Goal: Transaction & Acquisition: Purchase product/service

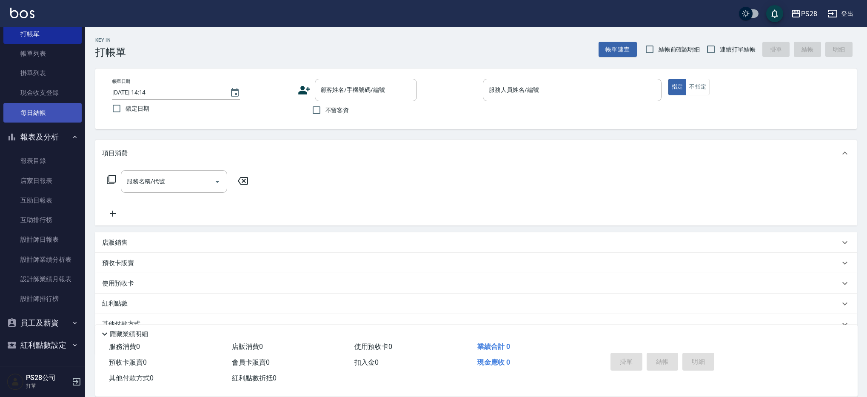
scroll to position [38, 0]
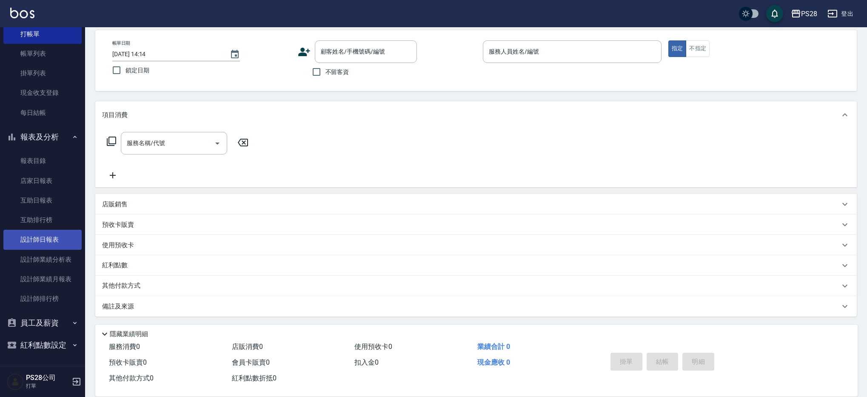
click at [57, 244] on link "設計師日報表" at bounding box center [42, 240] width 78 height 20
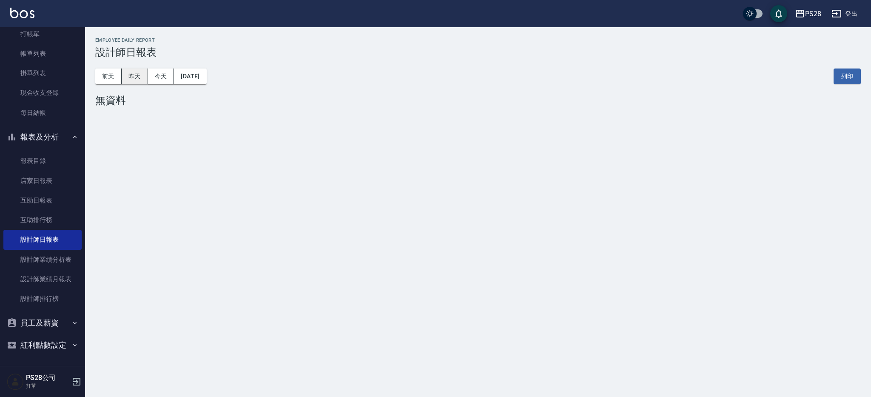
click at [143, 75] on button "昨天" at bounding box center [135, 76] width 26 height 16
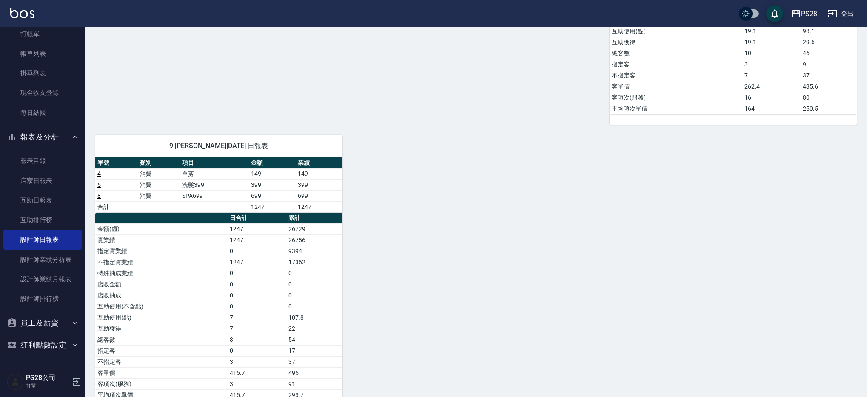
scroll to position [414, 0]
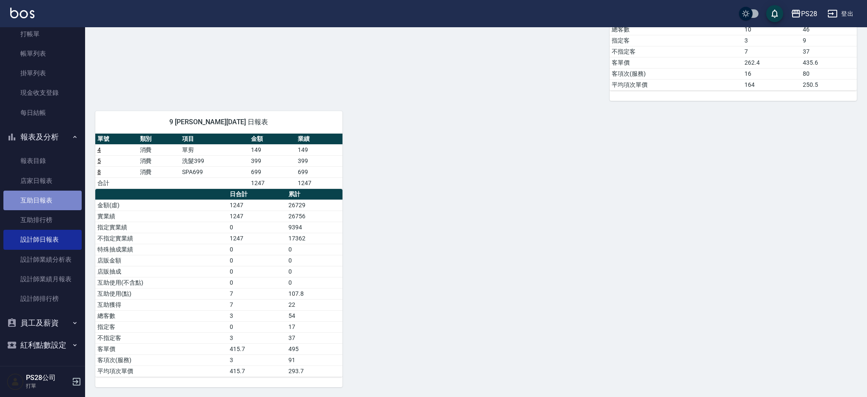
click at [50, 193] on link "互助日報表" at bounding box center [42, 201] width 78 height 20
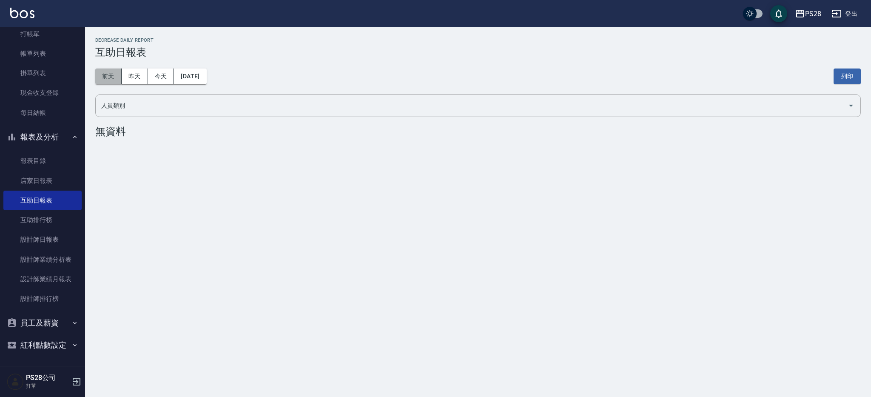
click at [118, 68] on button "前天" at bounding box center [108, 76] width 26 height 16
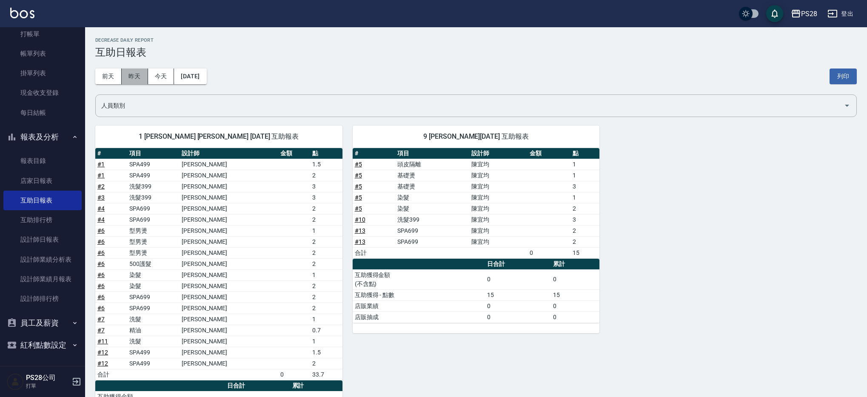
click at [132, 74] on button "昨天" at bounding box center [135, 76] width 26 height 16
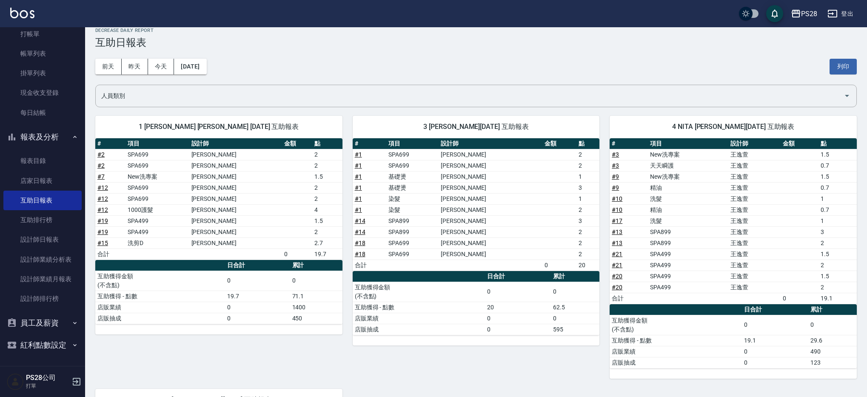
scroll to position [12, 0]
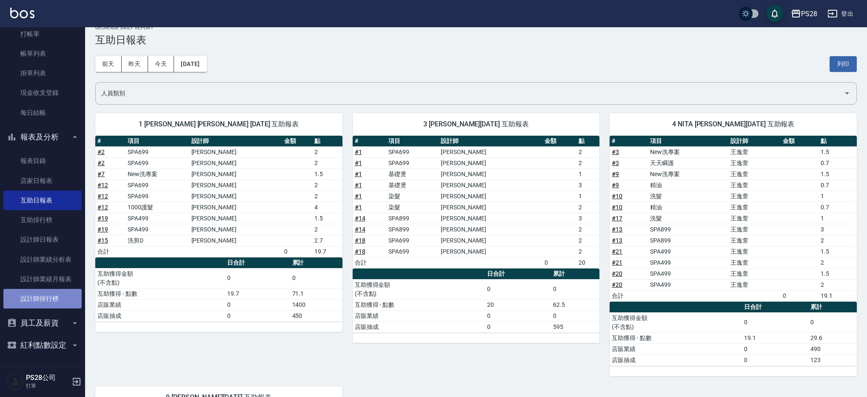
click at [48, 305] on link "設計師排行榜" at bounding box center [42, 299] width 78 height 20
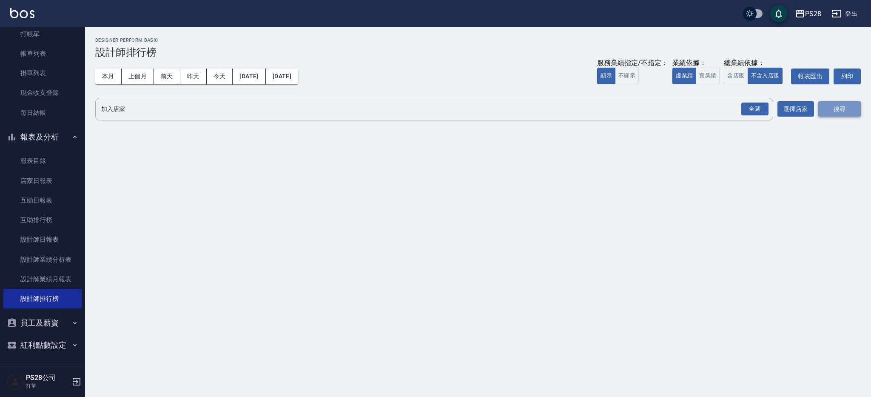
click at [852, 111] on button "搜尋" at bounding box center [839, 109] width 43 height 16
drag, startPoint x: 743, startPoint y: 109, endPoint x: 724, endPoint y: 110, distance: 18.7
click at [743, 109] on div "全選" at bounding box center [754, 109] width 27 height 13
click at [843, 114] on button "搜尋" at bounding box center [839, 110] width 43 height 16
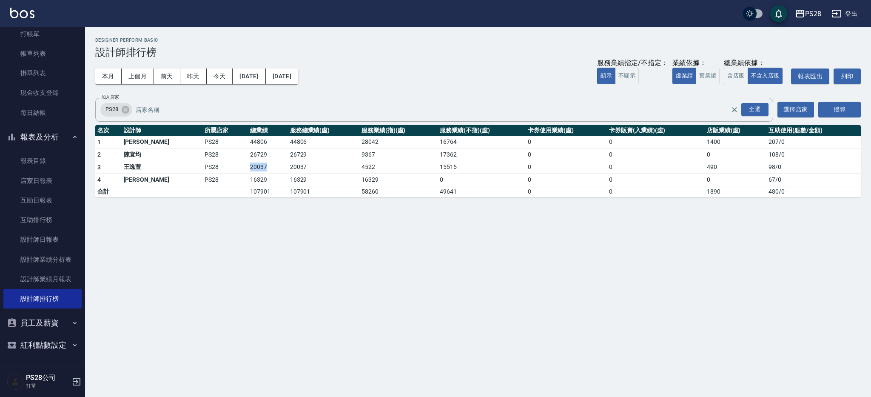
drag, startPoint x: 208, startPoint y: 168, endPoint x: 237, endPoint y: 168, distance: 28.1
click at [237, 168] on tr "3 王逸萱 PS28 20037 20037 4522 15515 0 0 490 98 / 0" at bounding box center [478, 167] width 766 height 13
drag, startPoint x: 208, startPoint y: 155, endPoint x: 237, endPoint y: 157, distance: 29.8
click at [237, 157] on tr "2 陳宜均 PS28 26729 26729 9367 17362 0 0 0 108 / 0" at bounding box center [478, 154] width 766 height 13
drag, startPoint x: 254, startPoint y: 155, endPoint x: 509, endPoint y: 158, distance: 255.3
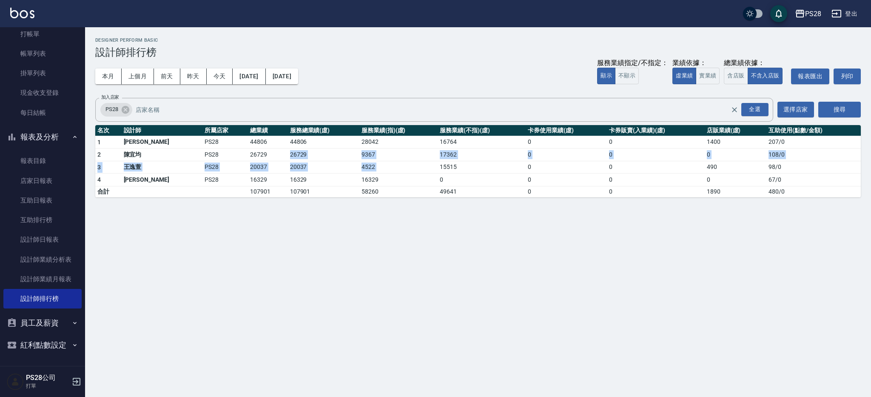
click at [507, 159] on tr "2 陳宜均 PS28 26729 26729 9367 17362 0 0 0 108 / 0" at bounding box center [478, 154] width 766 height 13
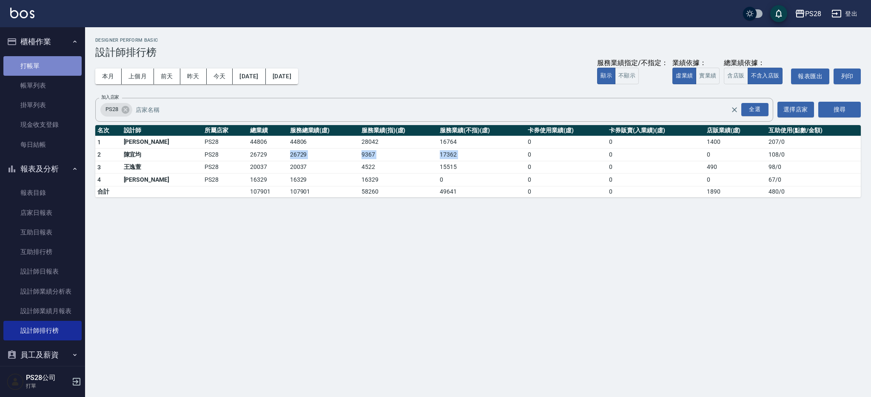
click at [42, 66] on link "打帳單" at bounding box center [42, 66] width 78 height 20
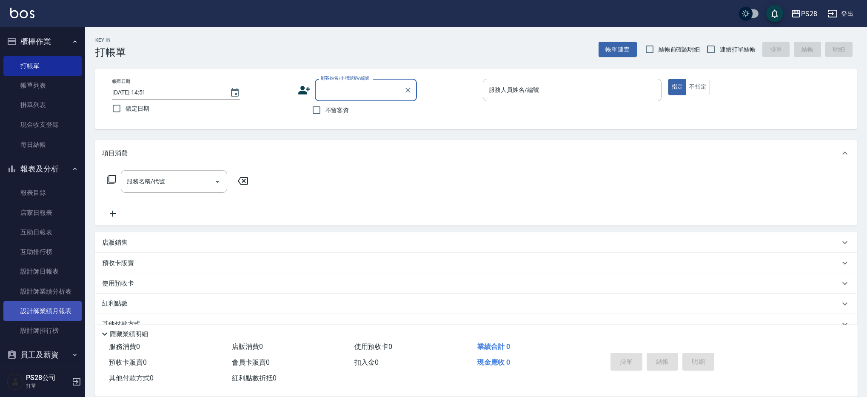
scroll to position [32, 0]
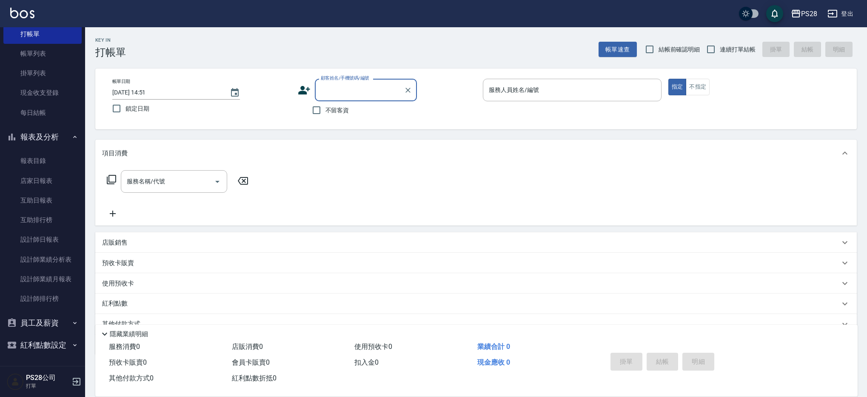
click at [62, 321] on button "員工及薪資" at bounding box center [42, 323] width 78 height 22
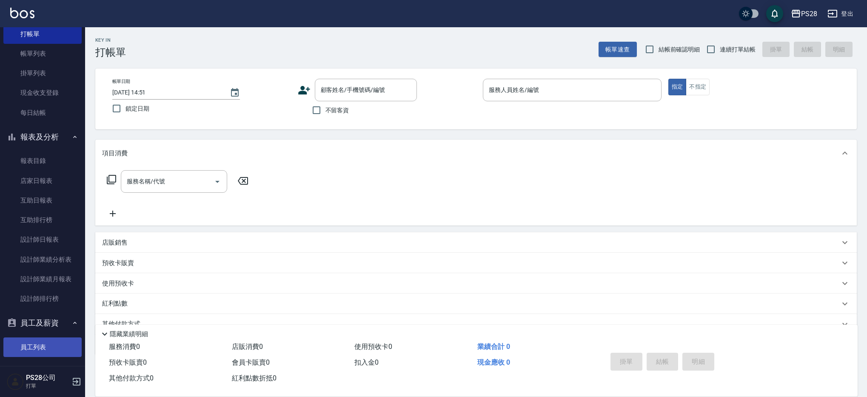
click at [51, 343] on link "員工列表" at bounding box center [42, 347] width 78 height 20
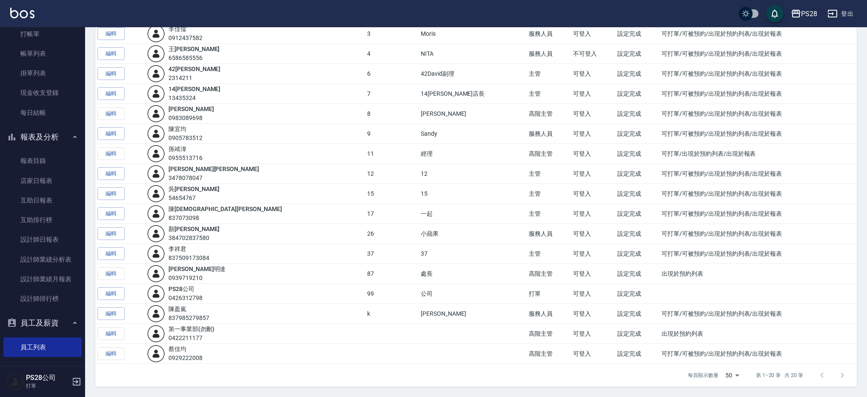
scroll to position [143, 0]
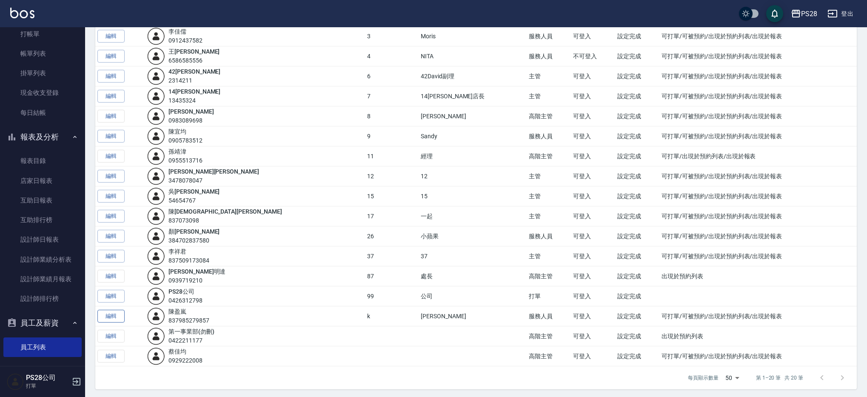
click at [120, 317] on link "編輯" at bounding box center [110, 316] width 27 height 13
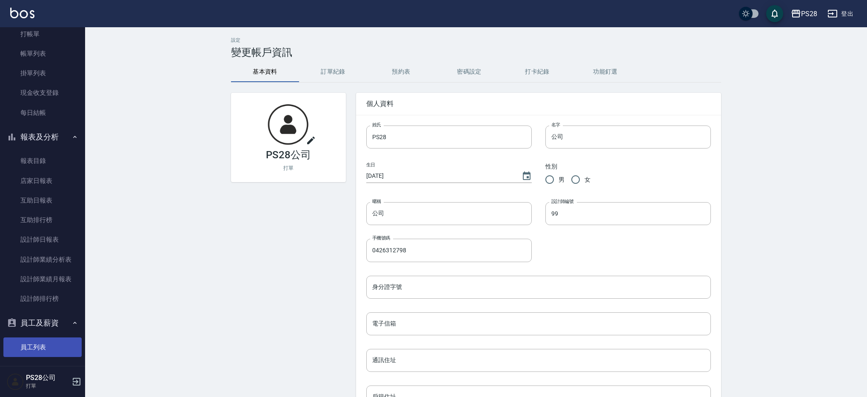
click at [60, 352] on link "員工列表" at bounding box center [42, 347] width 78 height 20
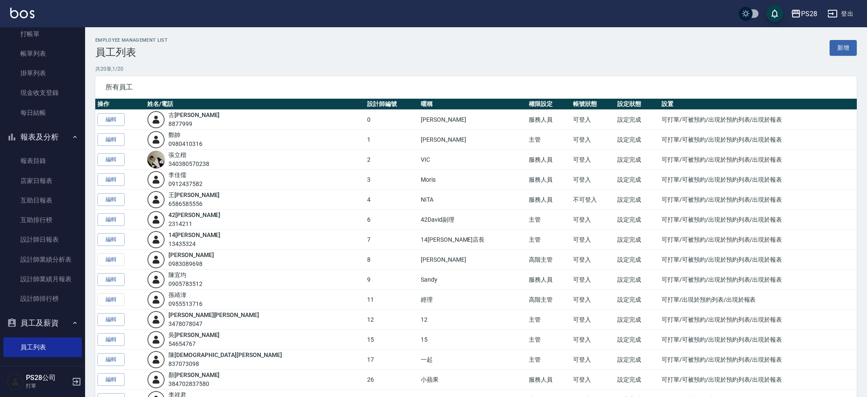
scroll to position [146, 0]
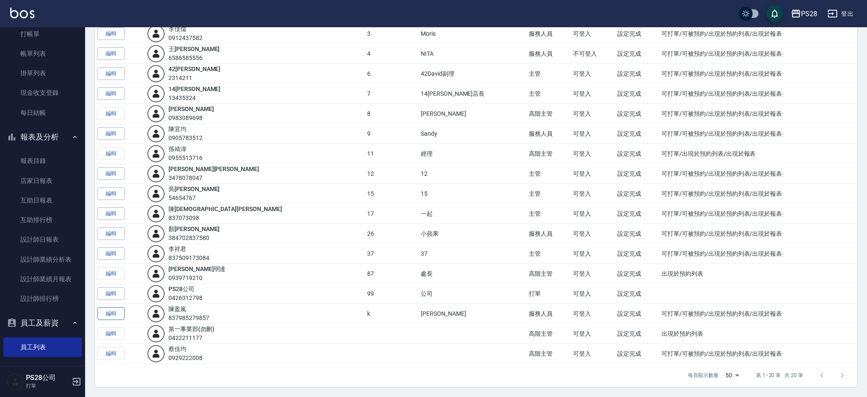
click at [103, 311] on link "編輯" at bounding box center [110, 313] width 27 height 13
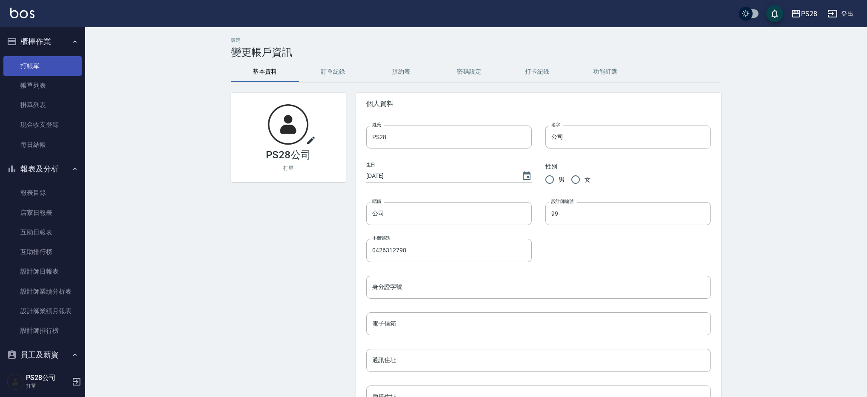
click at [44, 69] on link "打帳單" at bounding box center [42, 66] width 78 height 20
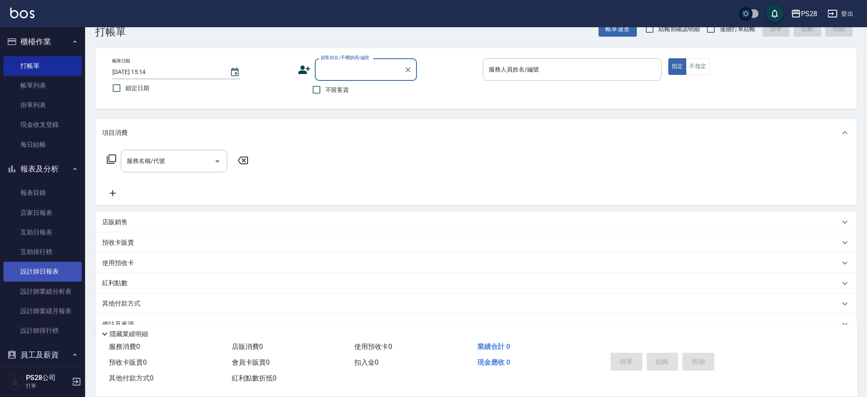
scroll to position [38, 0]
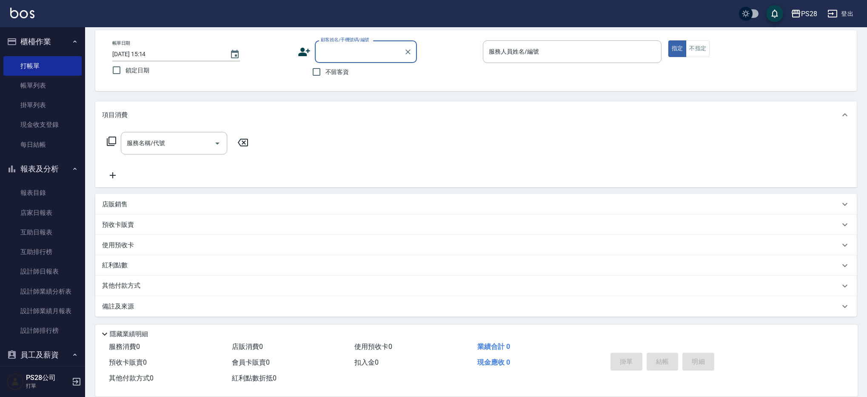
click at [834, 11] on icon "button" at bounding box center [832, 14] width 10 height 10
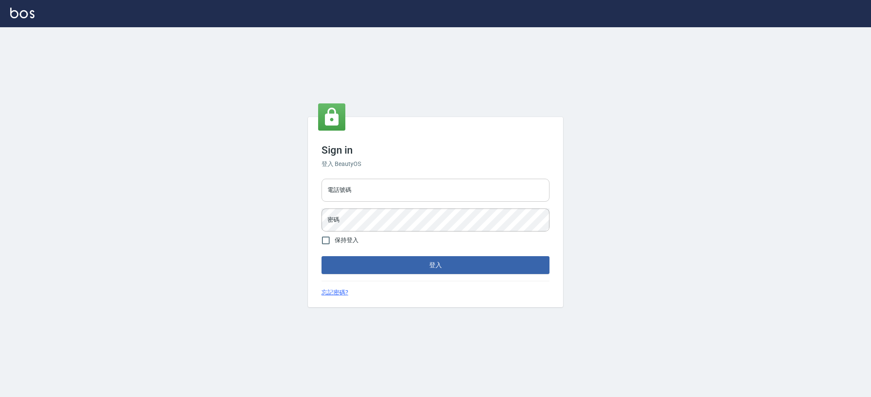
click at [410, 189] on input "電話號碼" at bounding box center [436, 190] width 228 height 23
type input "0980410316"
click at [322, 256] on button "登入" at bounding box center [436, 265] width 228 height 18
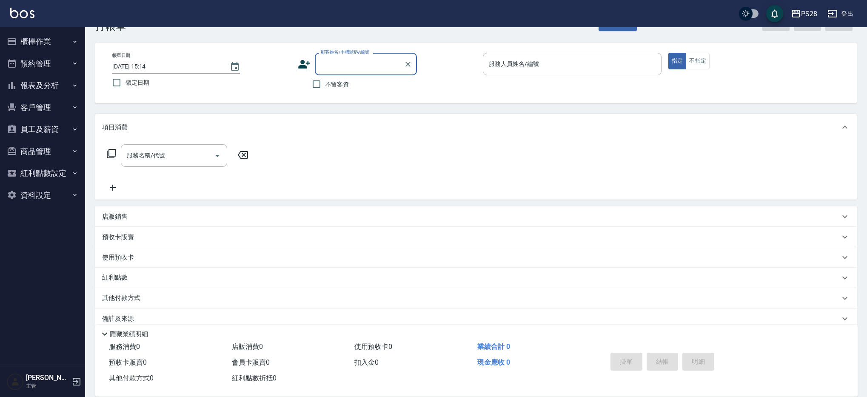
scroll to position [38, 0]
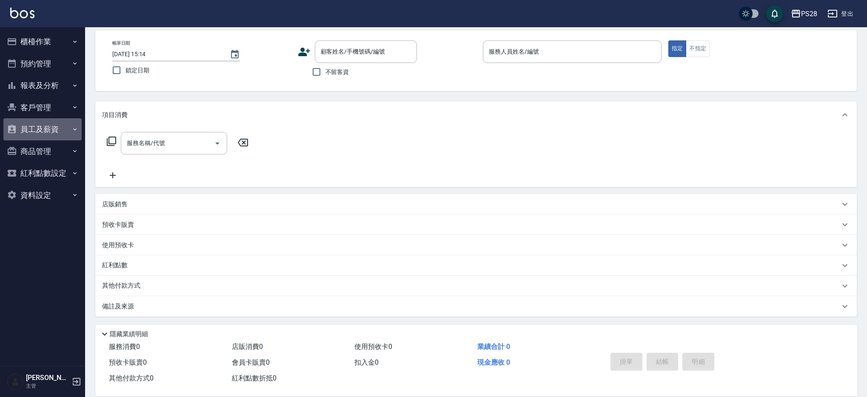
click at [60, 131] on button "員工及薪資" at bounding box center [42, 129] width 78 height 22
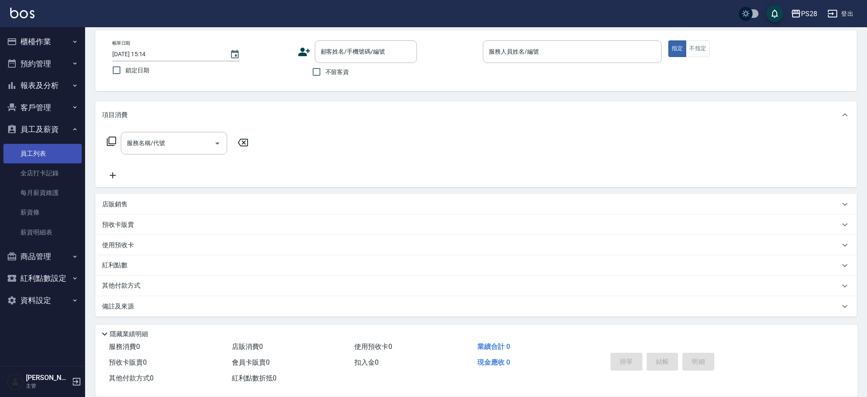
click at [45, 156] on link "員工列表" at bounding box center [42, 154] width 78 height 20
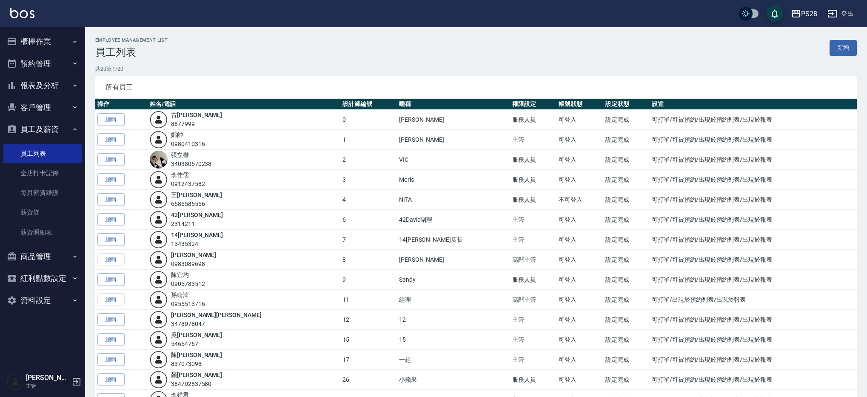
scroll to position [146, 0]
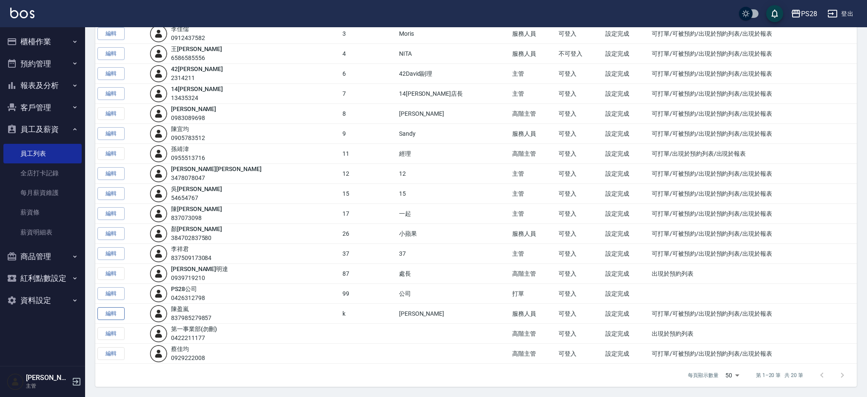
click at [97, 315] on link "編輯" at bounding box center [110, 313] width 27 height 13
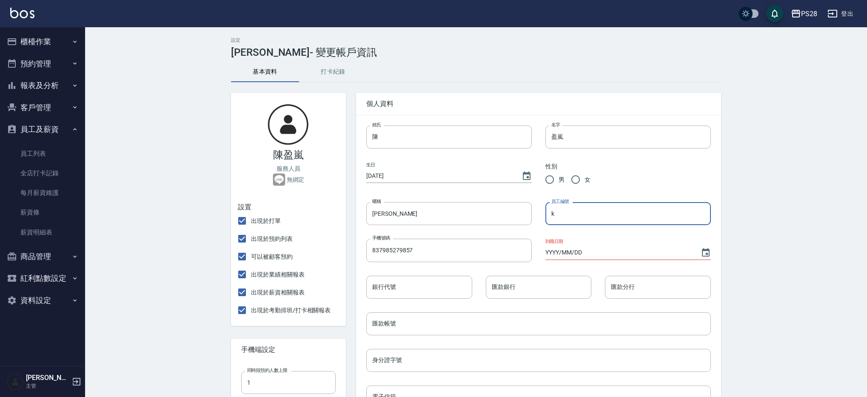
drag, startPoint x: 619, startPoint y: 223, endPoint x: 543, endPoint y: 214, distance: 75.8
click at [543, 214] on div "員工編號 k 員工編號" at bounding box center [621, 206] width 179 height 37
type input "˙"
type input "77"
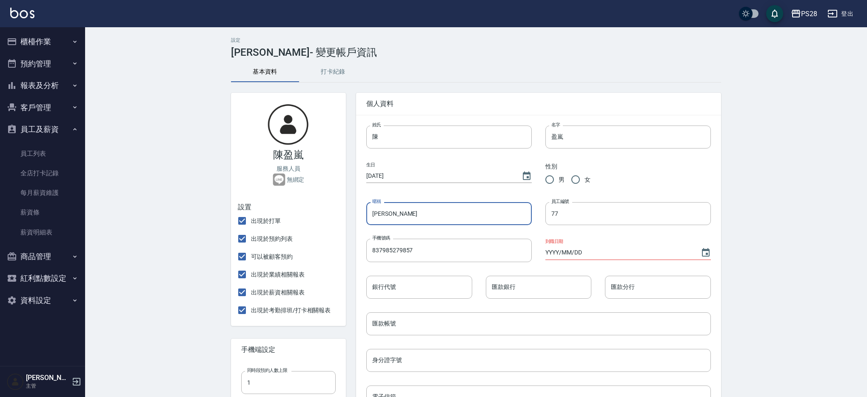
drag, startPoint x: 420, startPoint y: 214, endPoint x: 371, endPoint y: 211, distance: 49.0
click at [371, 211] on input "[PERSON_NAME]" at bounding box center [448, 213] width 165 height 23
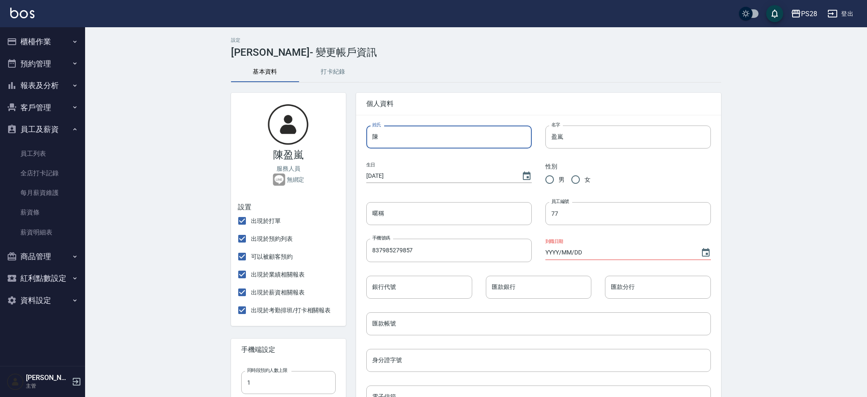
drag, startPoint x: 403, startPoint y: 139, endPoint x: 327, endPoint y: 130, distance: 76.6
click at [327, 130] on div "陳盈嵐 服務人員 無綁定 設置 出現於打單 出現於預約列表 可以被顧客預約 出現於業績相關報表 出現於薪資相關報表 出現於考勤排班/打卡相關報表 手機端設定…" at bounding box center [471, 375] width 500 height 585
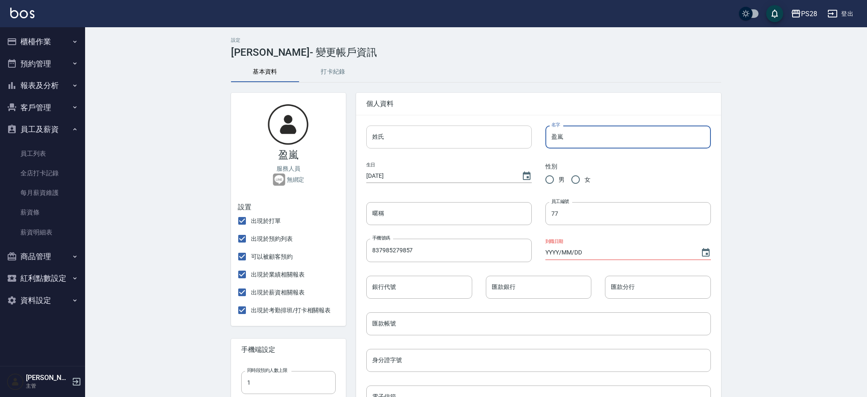
drag, startPoint x: 597, startPoint y: 146, endPoint x: 463, endPoint y: 131, distance: 134.8
click at [463, 131] on div "姓氏 姓氏 名字 盈嵐 名字 生日 1970/01/01 性別 男 女 暱稱 暱稱 員工編號 77 員工編號 手機號碼 837985279857 手機號碼 到…" at bounding box center [532, 370] width 358 height 516
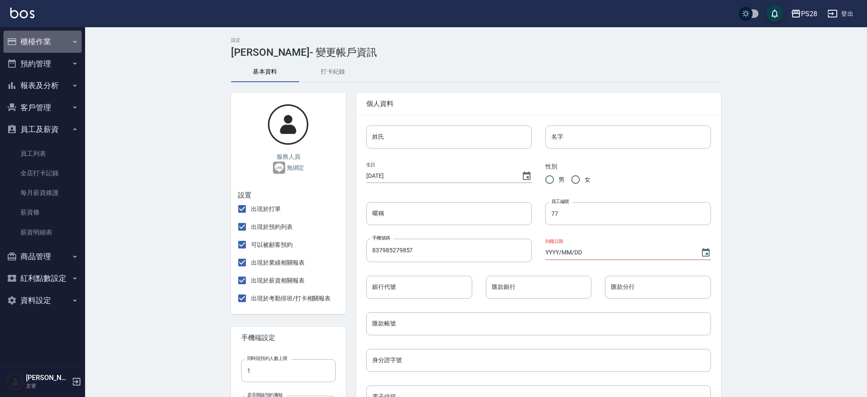
drag, startPoint x: 38, startPoint y: 36, endPoint x: 38, endPoint y: 48, distance: 12.8
click at [38, 36] on button "櫃檯作業" at bounding box center [42, 42] width 78 height 22
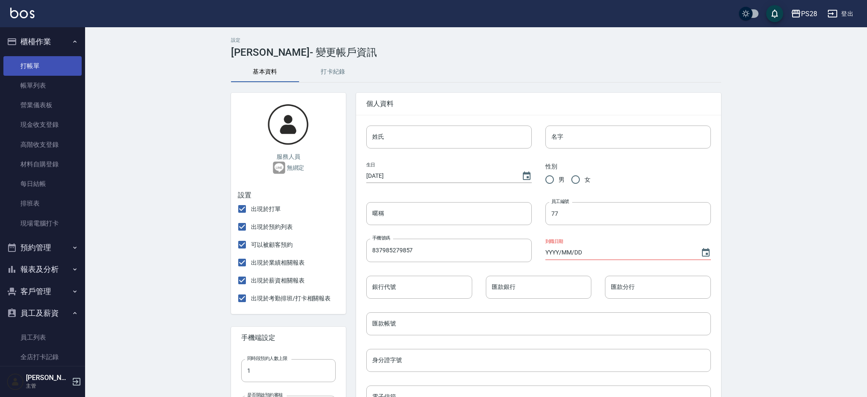
click at [35, 67] on link "打帳單" at bounding box center [42, 66] width 78 height 20
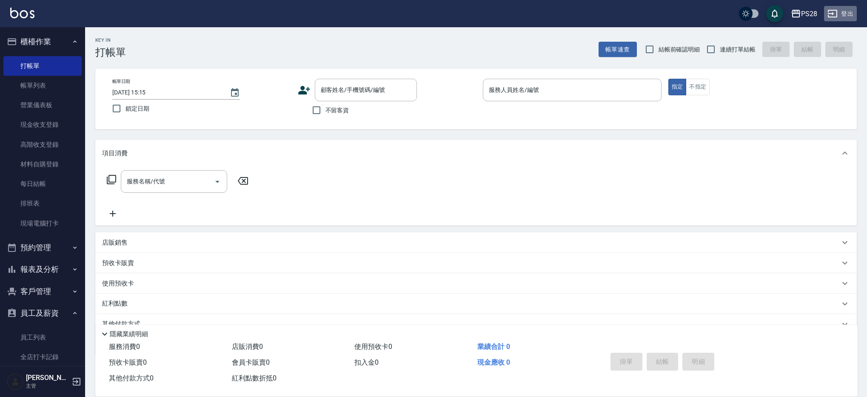
click at [851, 11] on button "登出" at bounding box center [840, 14] width 33 height 16
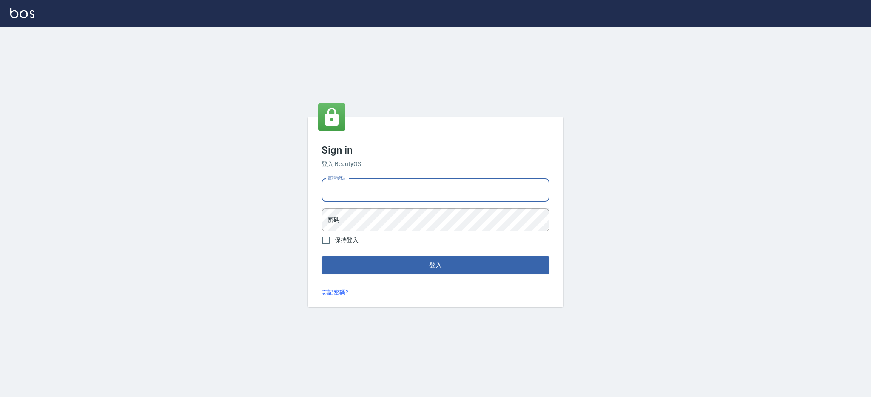
click at [386, 194] on input "電話號碼" at bounding box center [436, 190] width 228 height 23
type input "0980410316"
drag, startPoint x: 391, startPoint y: 187, endPoint x: 182, endPoint y: 186, distance: 208.5
click at [182, 186] on div "Sign in 登入 BeautyOS 電話號碼 0980410316 電話號碼 密碼 密碼 保持登入 登入 忘記密碼?" at bounding box center [435, 212] width 871 height 370
click at [442, 196] on input "電話號碼" at bounding box center [436, 190] width 228 height 23
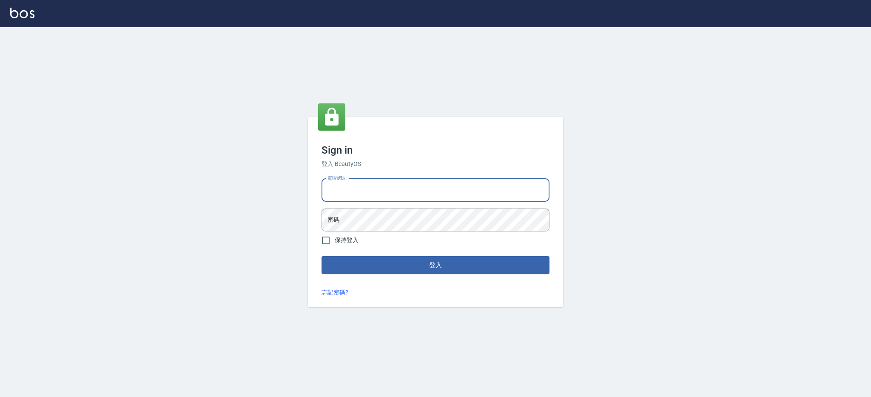
type input "0426312798"
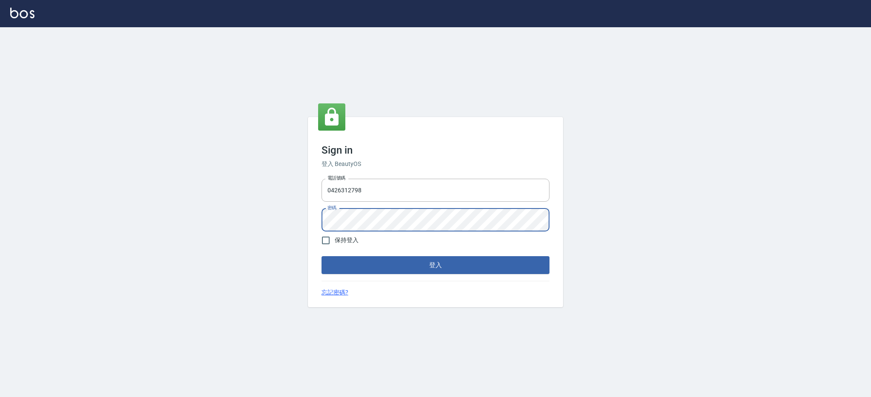
click at [322, 256] on button "登入" at bounding box center [436, 265] width 228 height 18
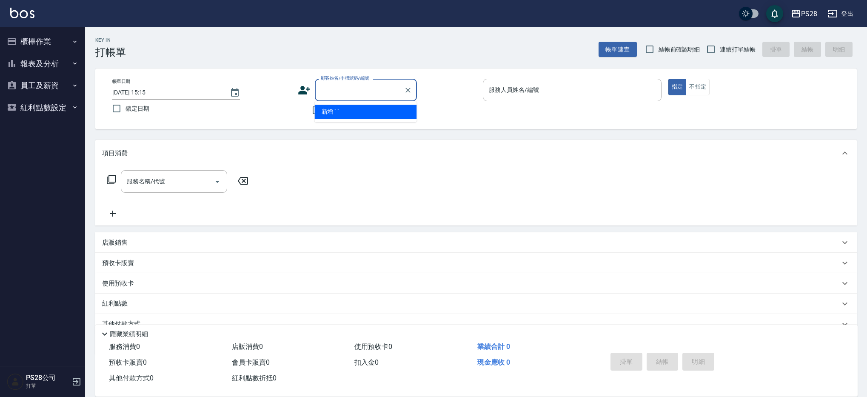
click at [418, 63] on div "Key In 打帳單 帳單速查 結帳前確認明細 連續打單結帳 掛單 結帳 明細 帳單日期 2025/09/13 15:15 鎖定日期 顧客姓名/手機號碼/編號…" at bounding box center [476, 231] width 782 height 408
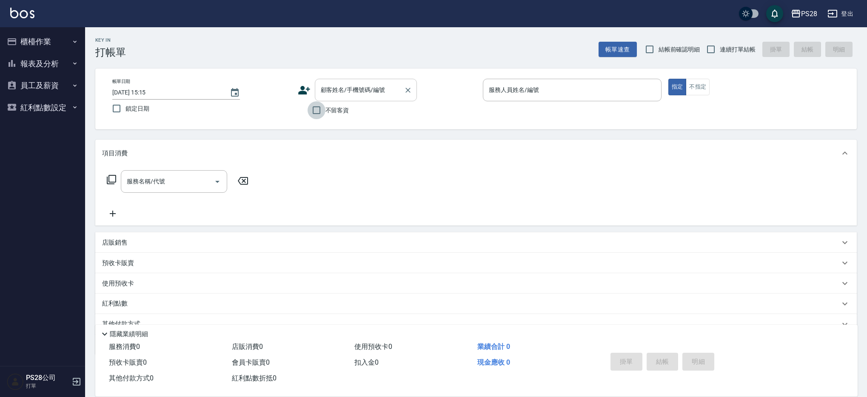
drag, startPoint x: 322, startPoint y: 108, endPoint x: 378, endPoint y: 95, distance: 57.8
click at [322, 108] on input "不留客資" at bounding box center [317, 110] width 18 height 18
checkbox input "true"
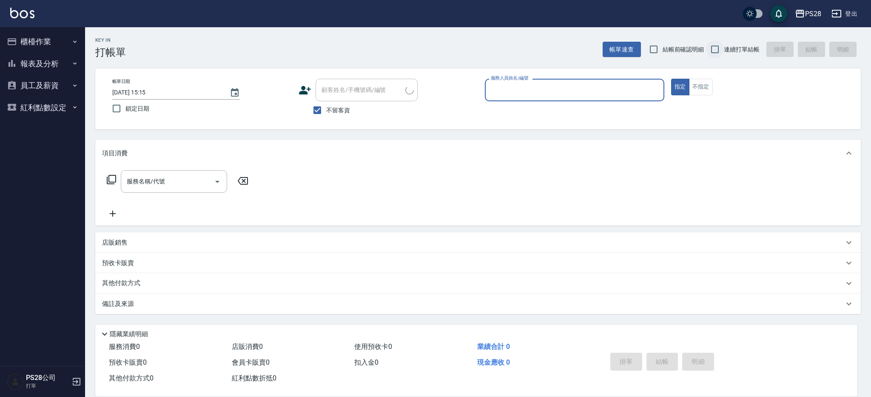
click at [721, 51] on input "連續打單結帳" at bounding box center [715, 49] width 18 height 18
checkbox input "true"
click at [557, 95] on input "服務人員姓名/編號" at bounding box center [575, 90] width 172 height 15
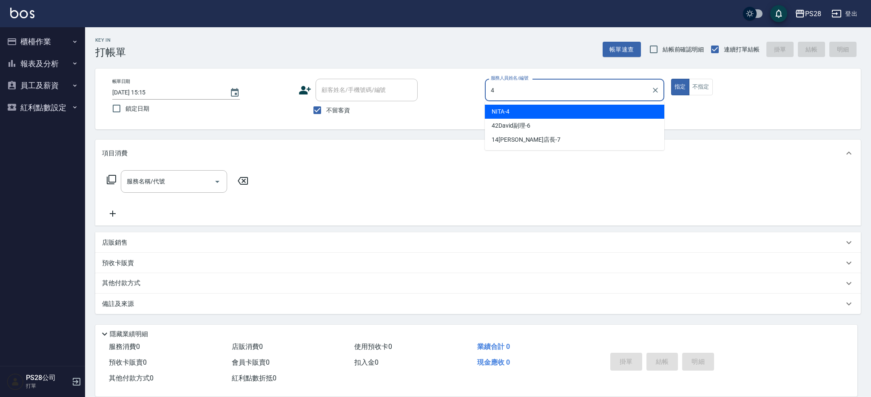
type input "NITA-4"
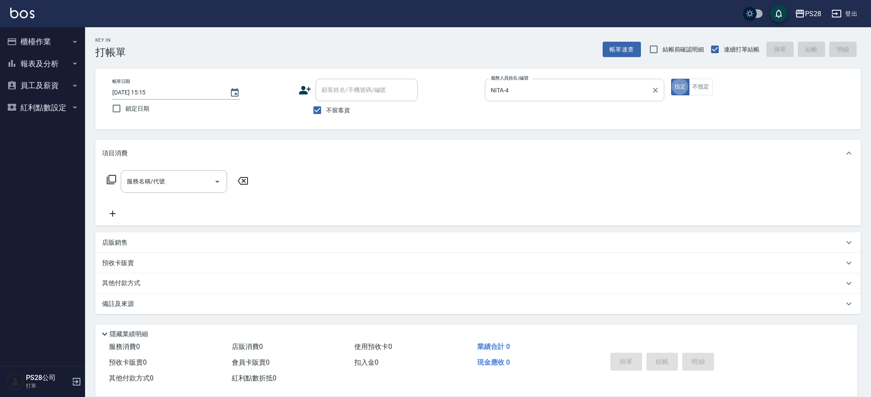
type button "true"
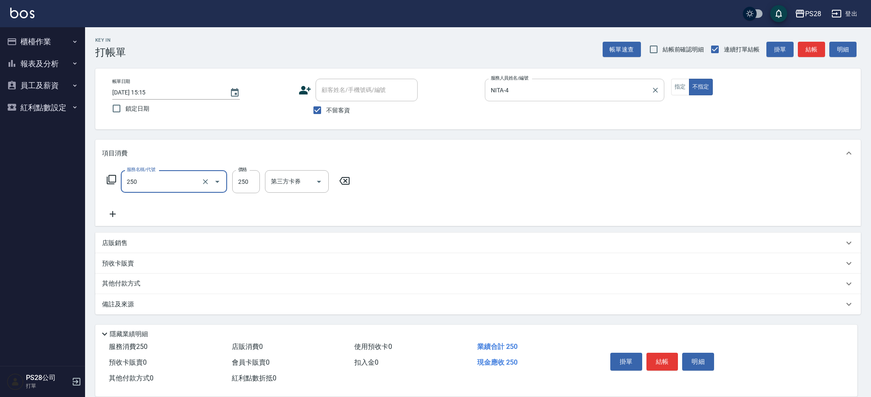
type input "單剪(250)"
type input "149"
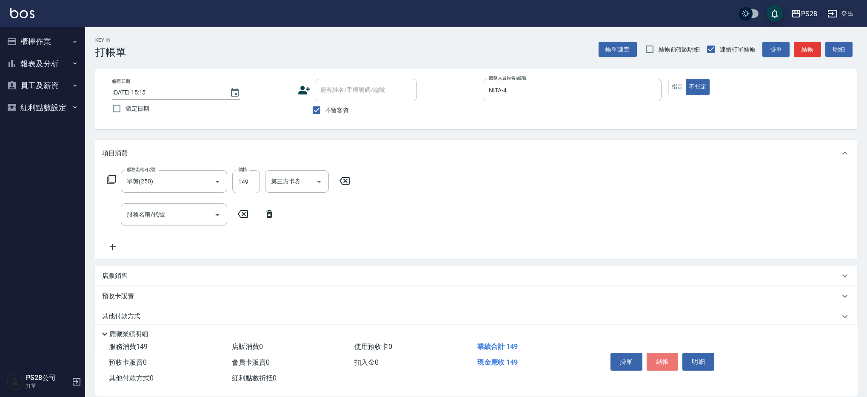
drag, startPoint x: 659, startPoint y: 354, endPoint x: 697, endPoint y: 300, distance: 65.9
click at [660, 354] on button "結帳" at bounding box center [663, 362] width 32 height 18
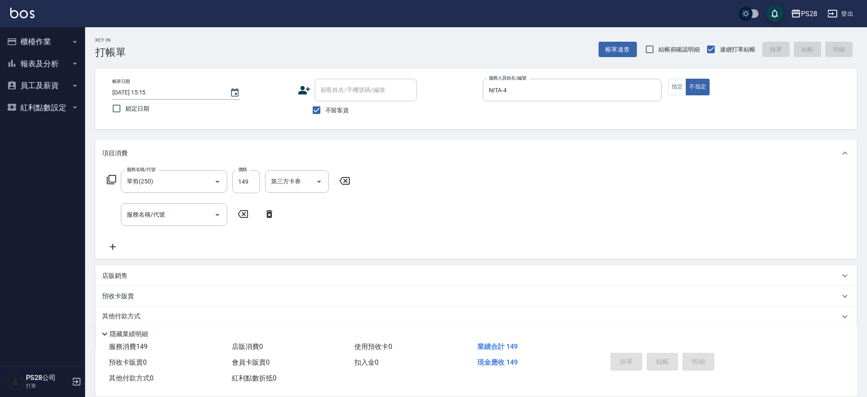
type input "2025/09/13 15:16"
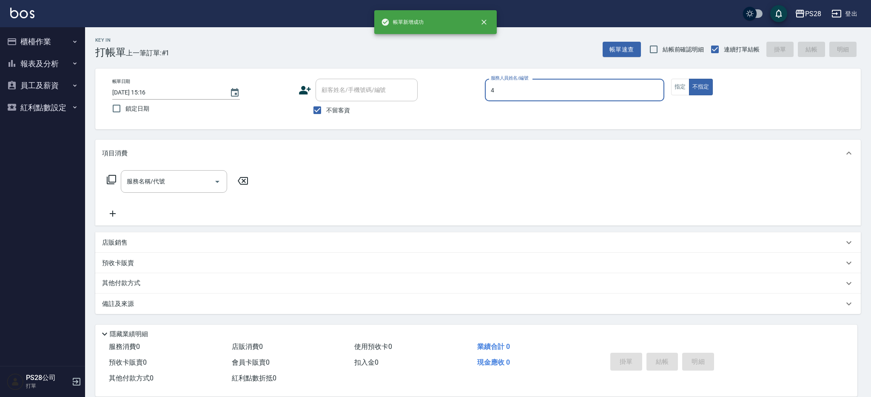
type input "NITA-4"
type button "false"
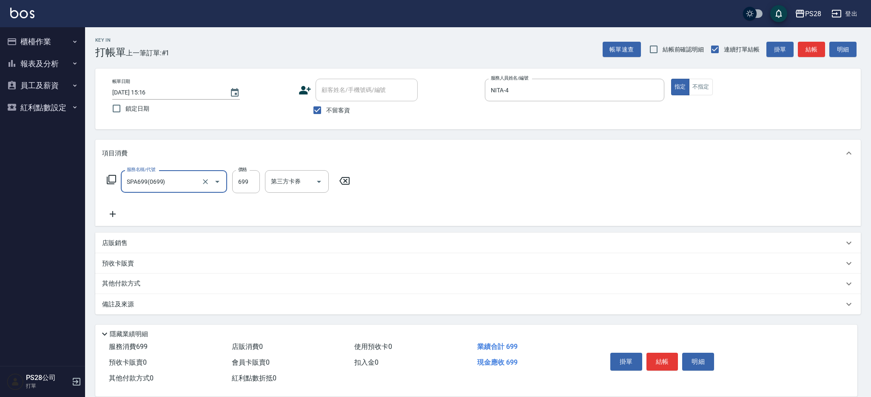
type input "SPA699(0699)"
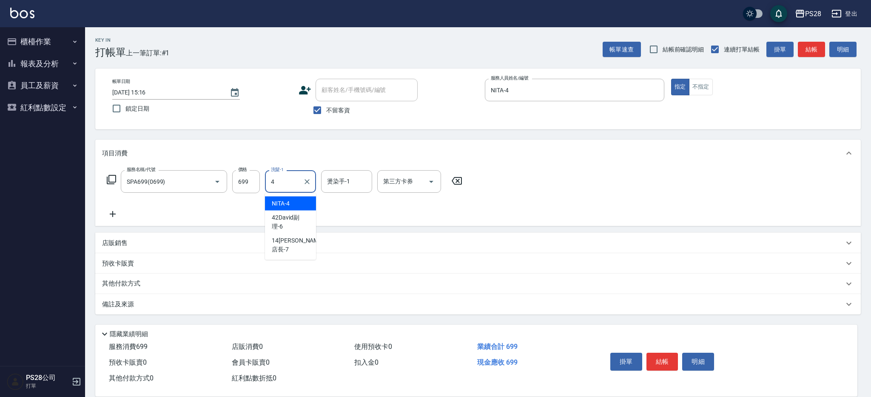
type input "NITA-4"
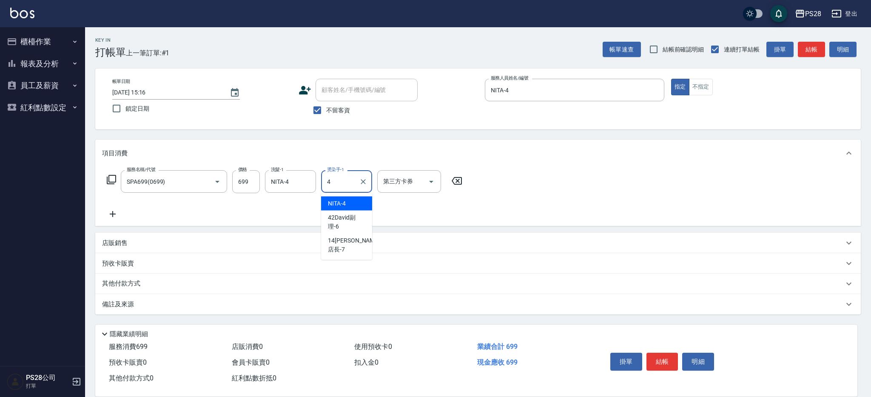
type input "NITA-4"
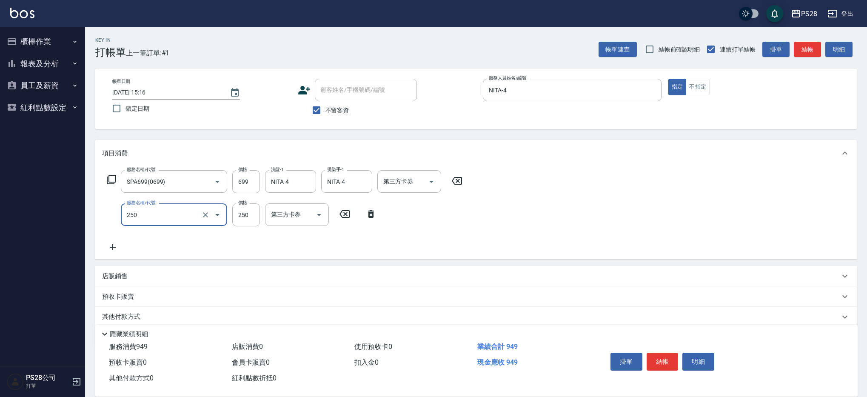
type input "單剪(250)"
type input "179"
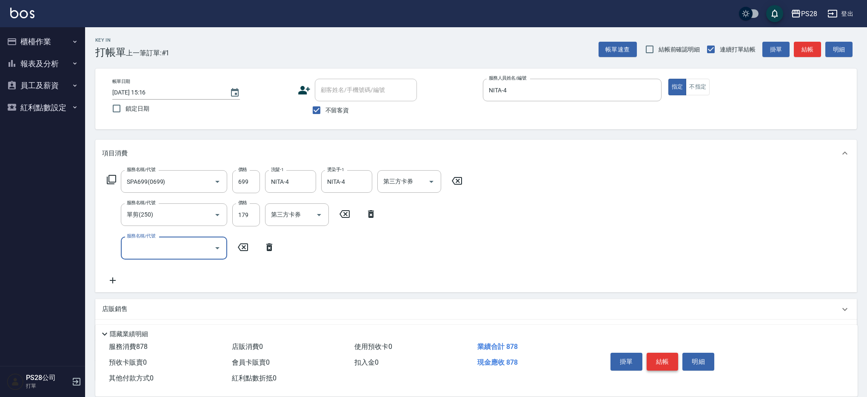
click at [672, 359] on button "結帳" at bounding box center [663, 362] width 32 height 18
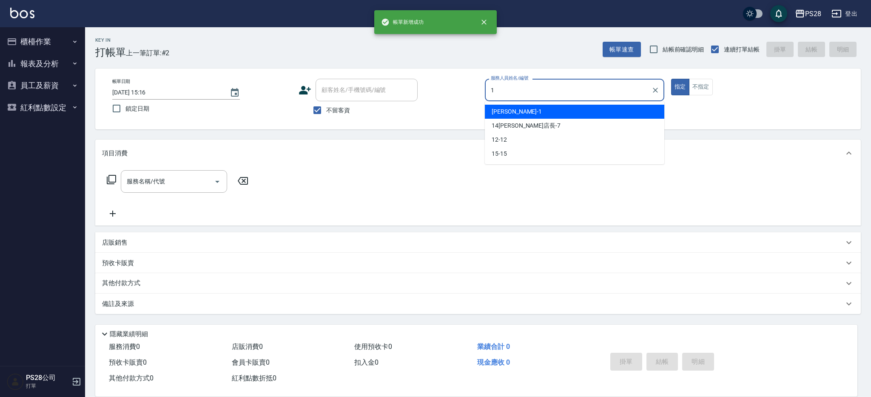
type input "[PERSON_NAME]-1"
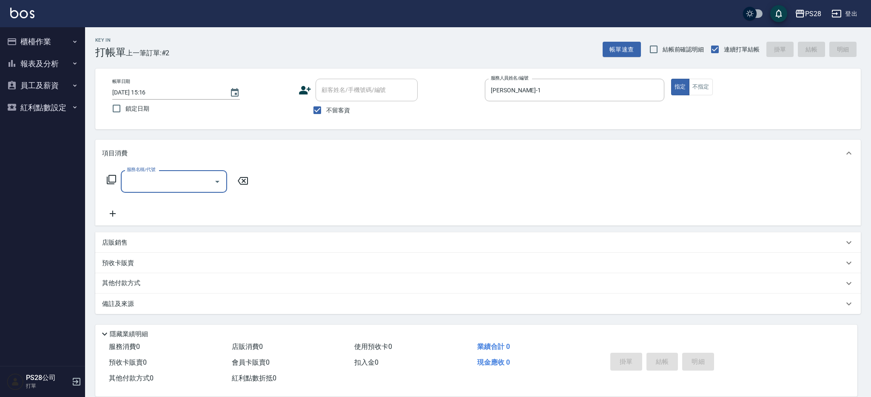
type input "1"
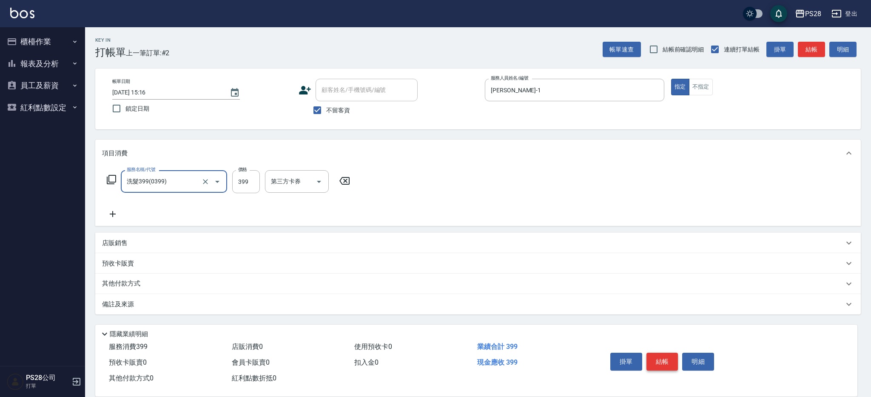
type input "洗髮399(0399)"
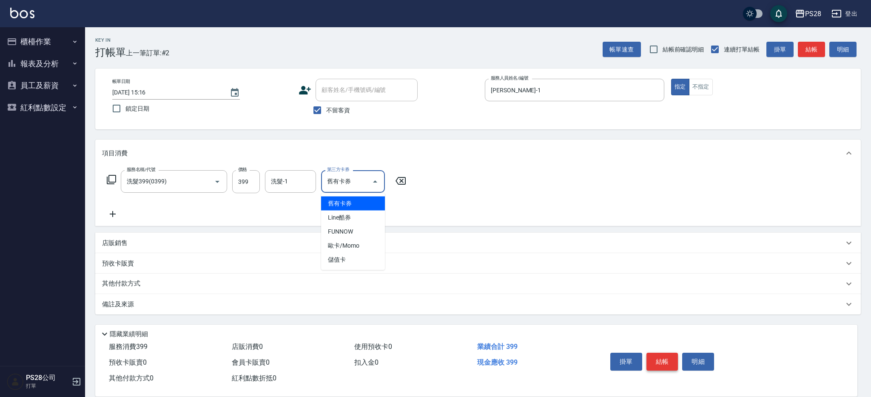
type input "舊有卡券"
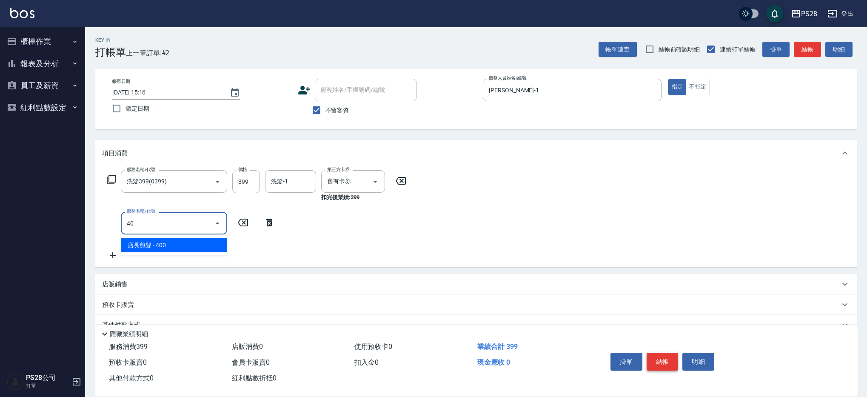
type input "4"
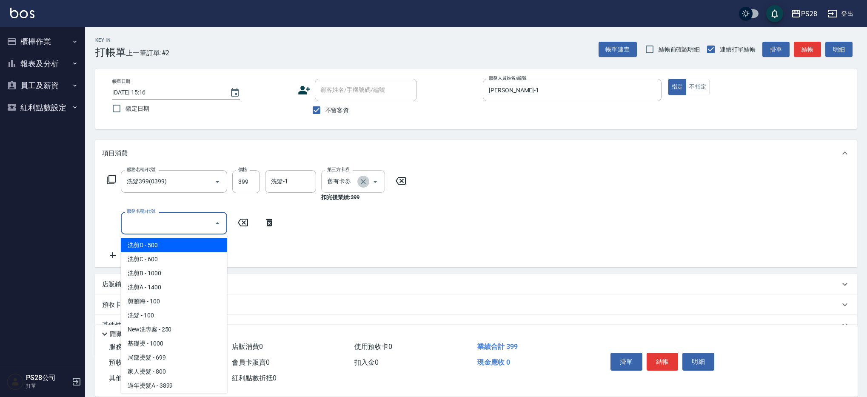
click at [359, 180] on icon "Clear" at bounding box center [363, 181] width 9 height 9
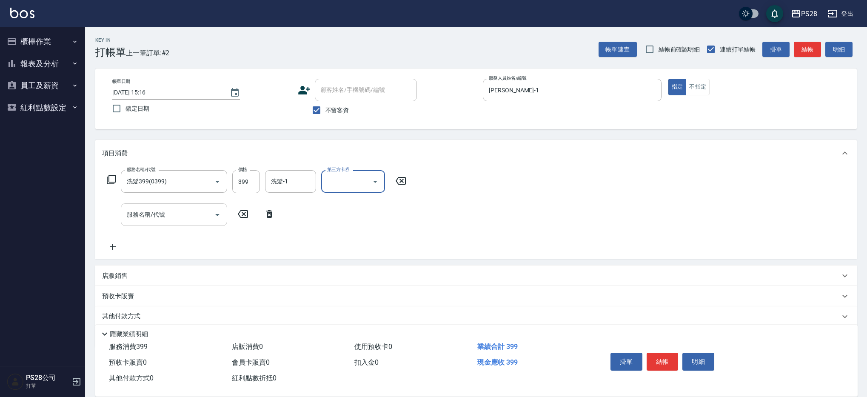
click at [149, 216] on input "服務名稱/代號" at bounding box center [168, 214] width 86 height 15
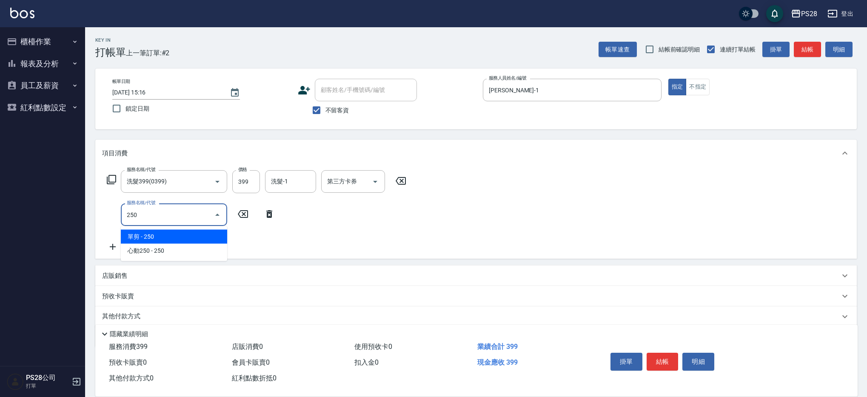
type input "單剪(250)"
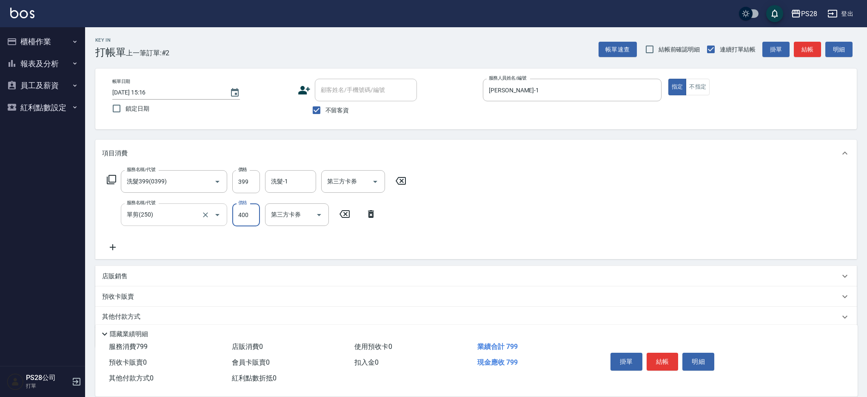
type input "400"
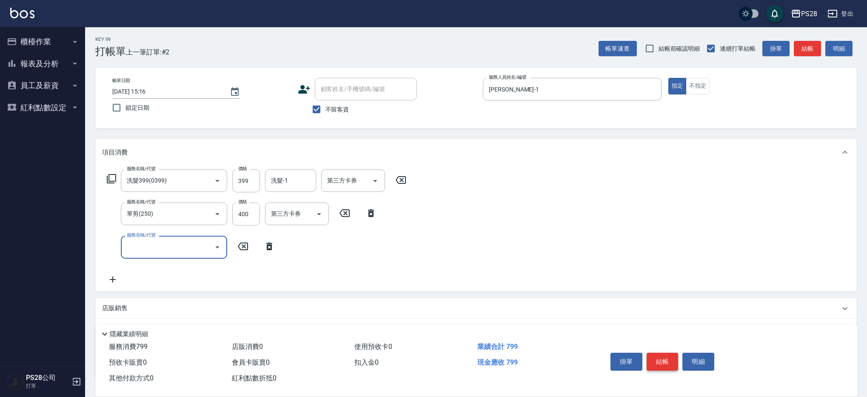
click at [657, 357] on button "結帳" at bounding box center [663, 362] width 32 height 18
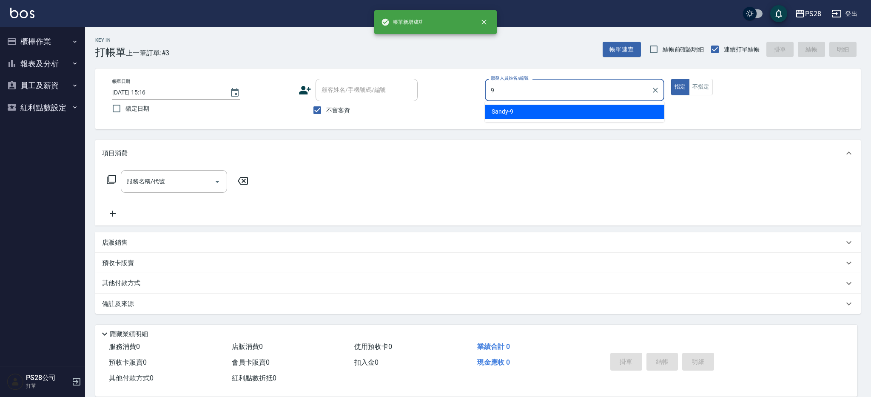
type input "Sandy-9"
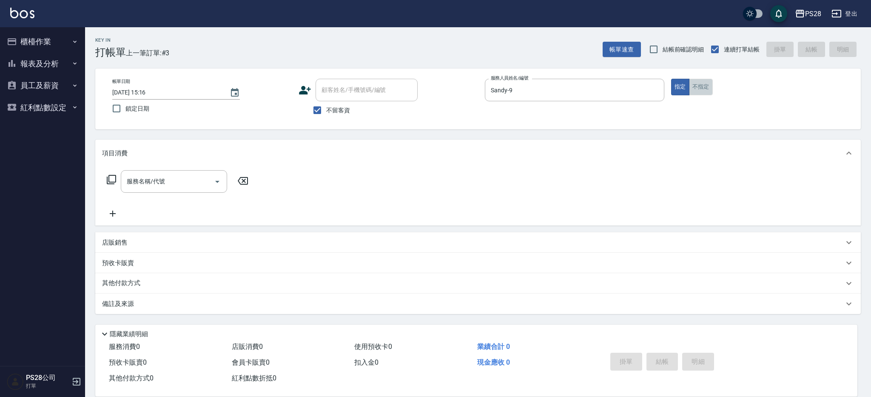
drag, startPoint x: 709, startPoint y: 89, endPoint x: 540, endPoint y: 132, distance: 174.2
click at [709, 89] on button "不指定" at bounding box center [701, 87] width 24 height 17
click at [137, 177] on div "服務名稱/代號 服務名稱/代號" at bounding box center [174, 181] width 106 height 23
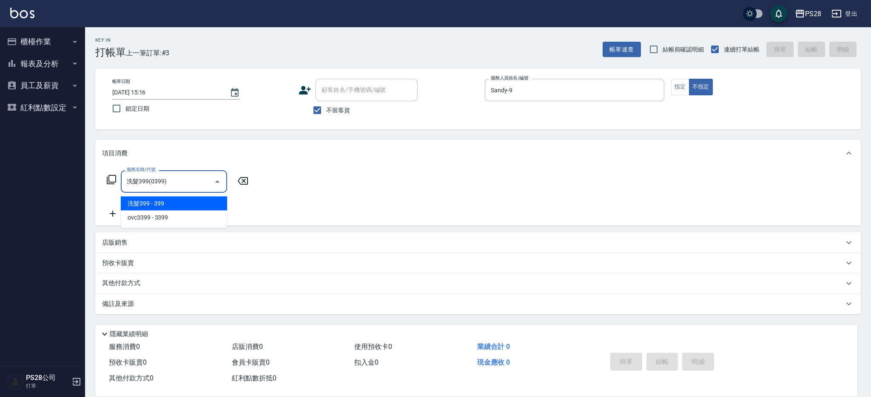
type input "洗髮399(0399)"
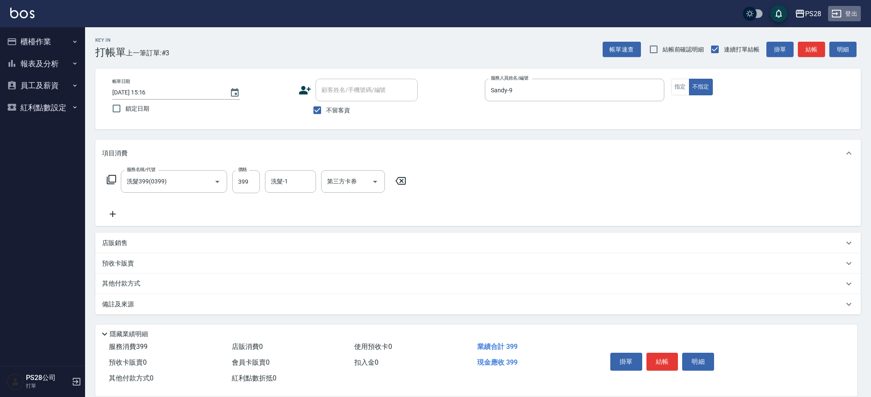
click at [853, 14] on button "登出" at bounding box center [844, 14] width 33 height 16
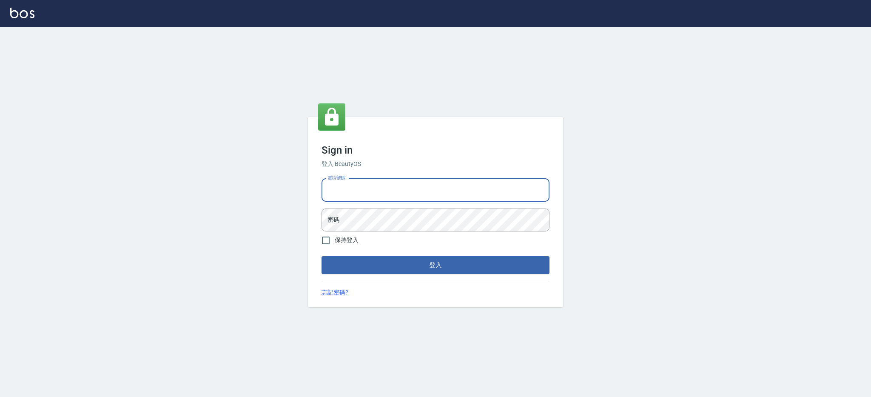
type input "0980410316"
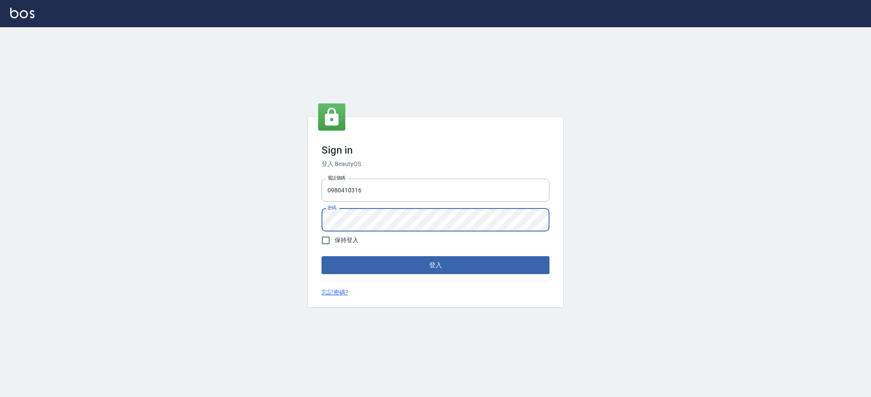
click at [322, 256] on button "登入" at bounding box center [436, 265] width 228 height 18
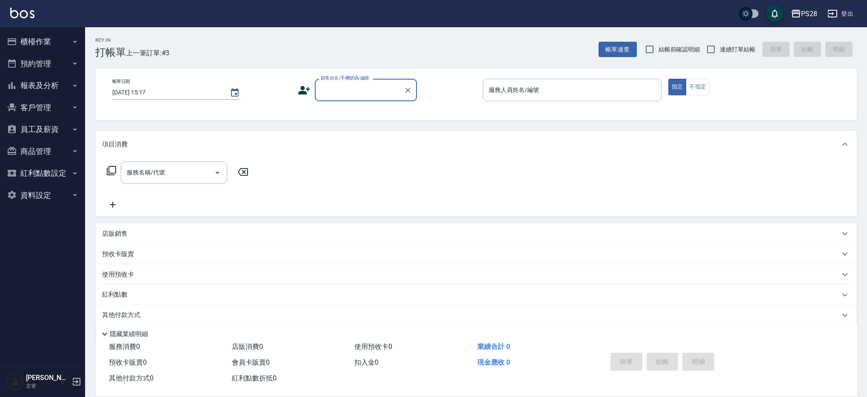
click at [50, 125] on button "員工及薪資" at bounding box center [42, 129] width 78 height 22
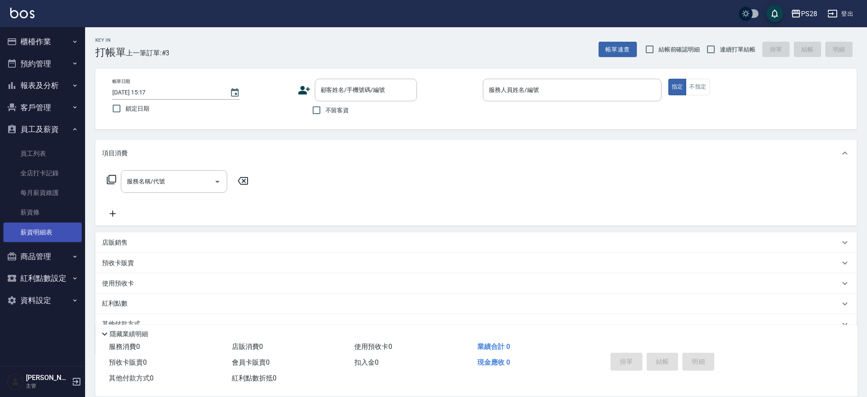
scroll to position [0, 0]
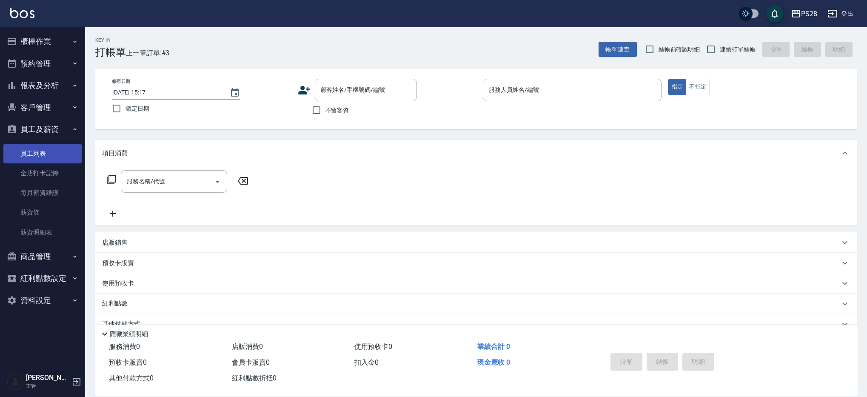
click at [51, 154] on link "員工列表" at bounding box center [42, 154] width 78 height 20
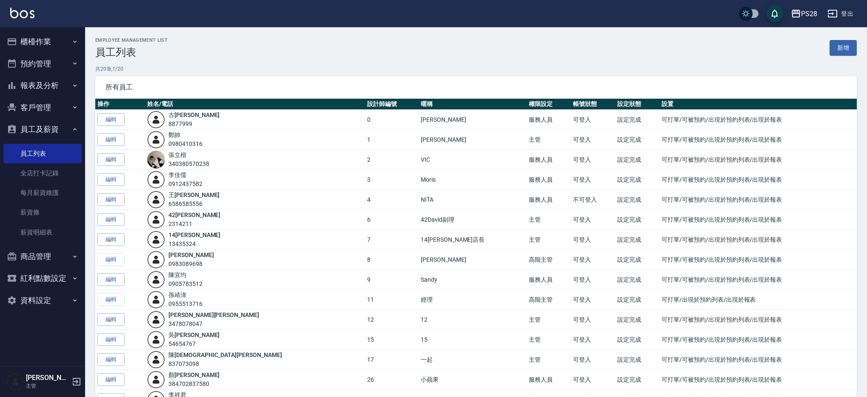
scroll to position [146, 0]
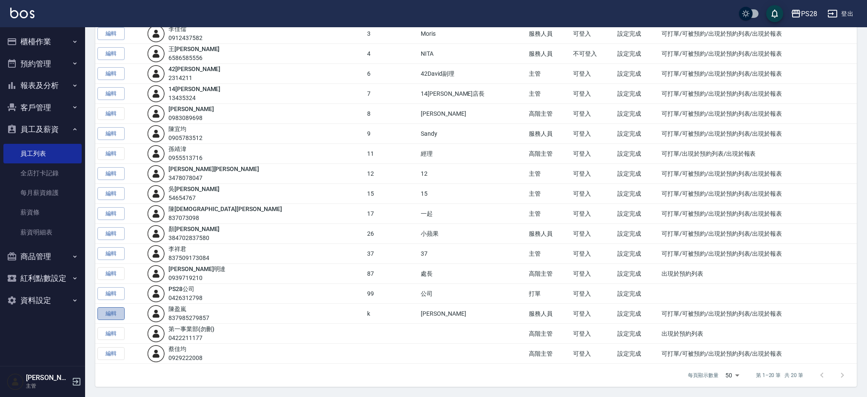
click at [103, 313] on link "編輯" at bounding box center [110, 313] width 27 height 13
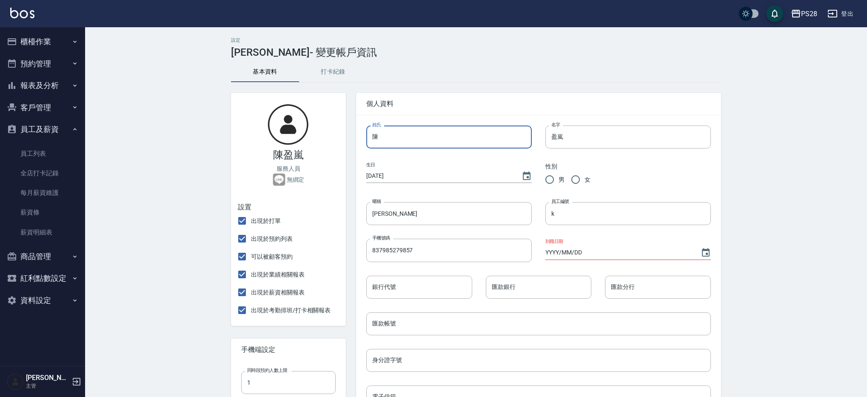
drag, startPoint x: 424, startPoint y: 134, endPoint x: 385, endPoint y: 132, distance: 38.3
click at [385, 132] on input "陳" at bounding box center [448, 136] width 165 height 23
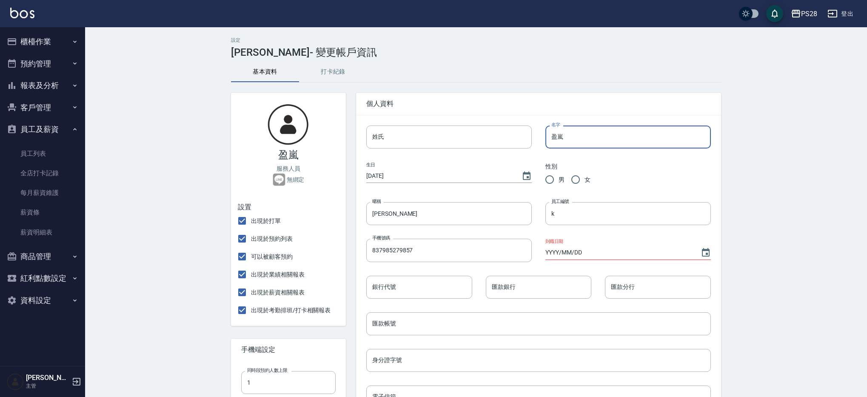
drag, startPoint x: 590, startPoint y: 139, endPoint x: 547, endPoint y: 135, distance: 43.1
click at [547, 135] on input "盈嵐" at bounding box center [627, 136] width 165 height 23
type input "77"
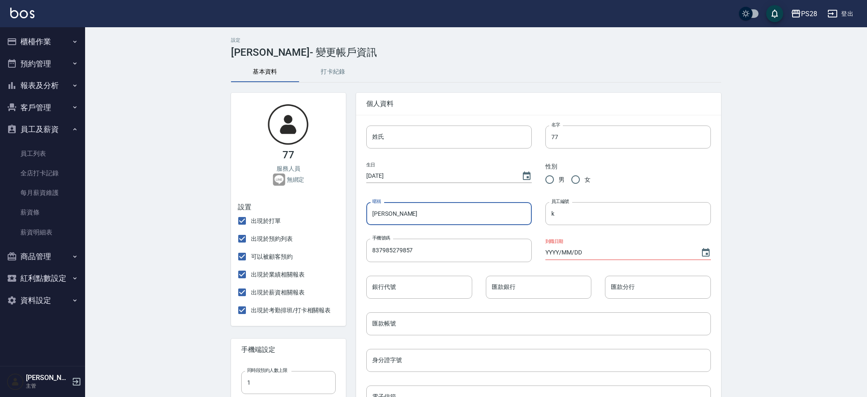
click at [453, 215] on input "[PERSON_NAME]" at bounding box center [448, 213] width 165 height 23
drag, startPoint x: 447, startPoint y: 214, endPoint x: 362, endPoint y: 214, distance: 85.1
click at [362, 214] on div "暱稱 kelly 暱稱" at bounding box center [442, 206] width 179 height 37
type input "77"
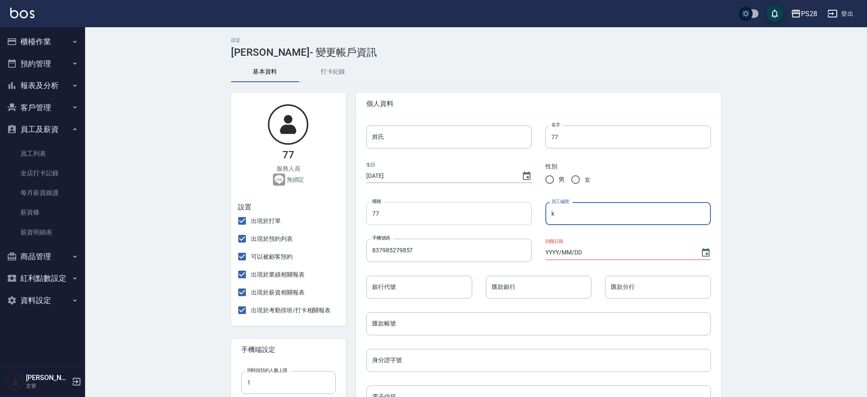
drag, startPoint x: 583, startPoint y: 208, endPoint x: 525, endPoint y: 216, distance: 58.4
click at [525, 216] on div "姓氏 姓氏 名字 77 名字 生日 1970/01/01 性別 男 女 暱稱 77 暱稱 員工編號 k 員工編號 手機號碼 837985279857 手機號碼…" at bounding box center [532, 370] width 358 height 516
drag, startPoint x: 569, startPoint y: 213, endPoint x: 558, endPoint y: 216, distance: 11.4
click at [558, 216] on input "7k" at bounding box center [627, 213] width 165 height 23
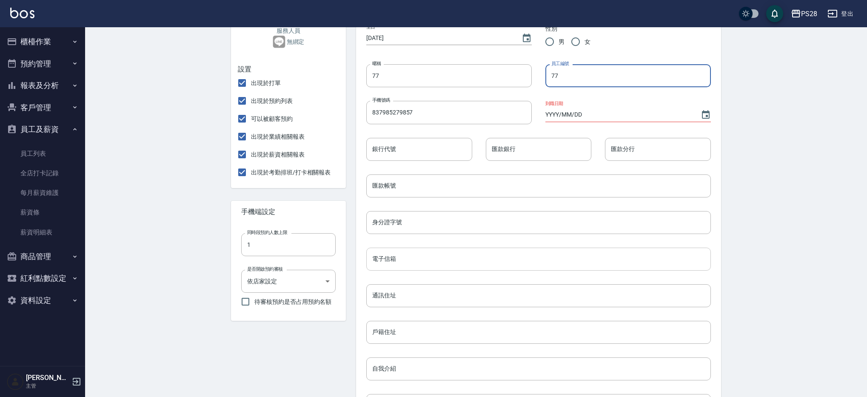
scroll to position [282, 0]
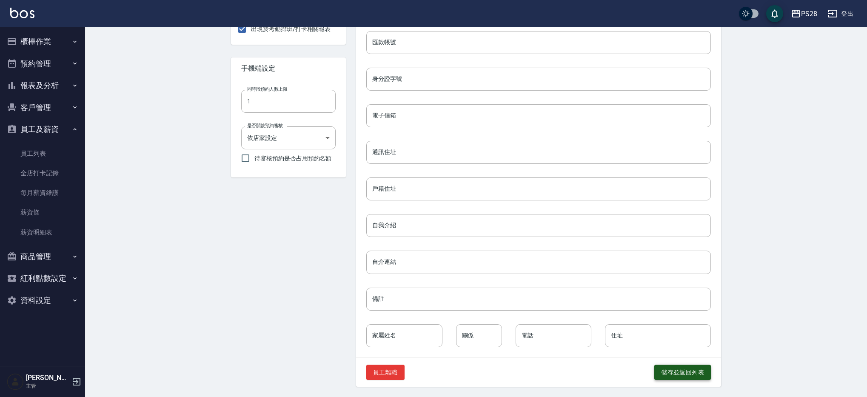
type input "77"
click at [698, 372] on button "儲存並返回列表" at bounding box center [682, 373] width 57 height 16
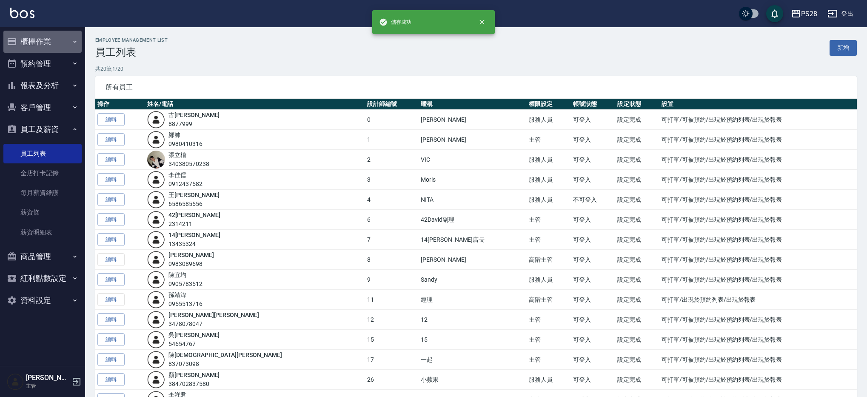
click at [44, 40] on button "櫃檯作業" at bounding box center [42, 42] width 78 height 22
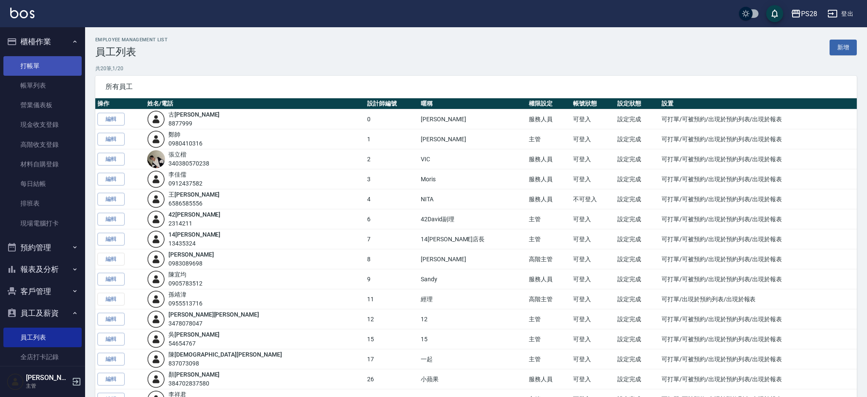
click at [44, 63] on link "打帳單" at bounding box center [42, 66] width 78 height 20
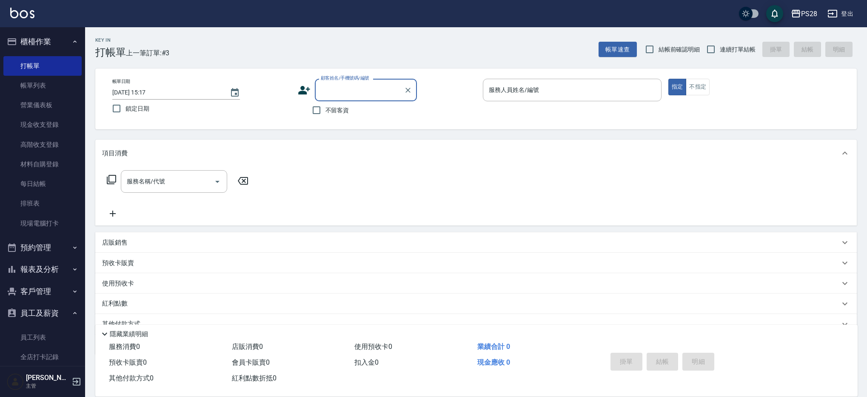
click at [827, 15] on button "登出" at bounding box center [840, 14] width 33 height 16
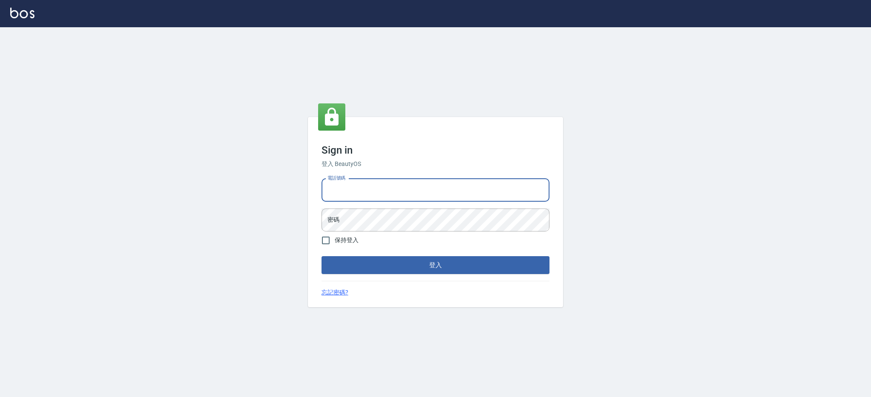
type input "0426312798"
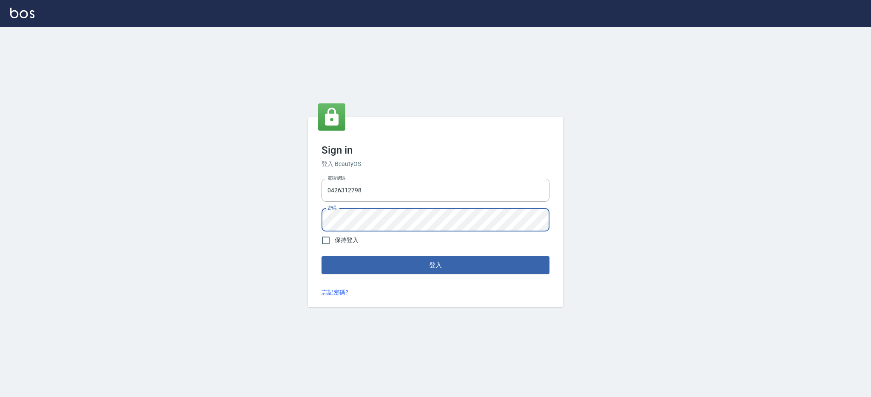
click at [322, 256] on button "登入" at bounding box center [436, 265] width 228 height 18
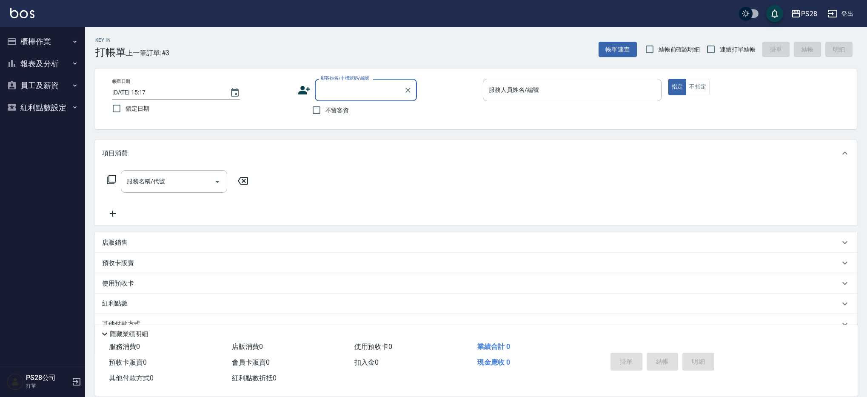
click at [61, 38] on button "櫃檯作業" at bounding box center [42, 42] width 78 height 22
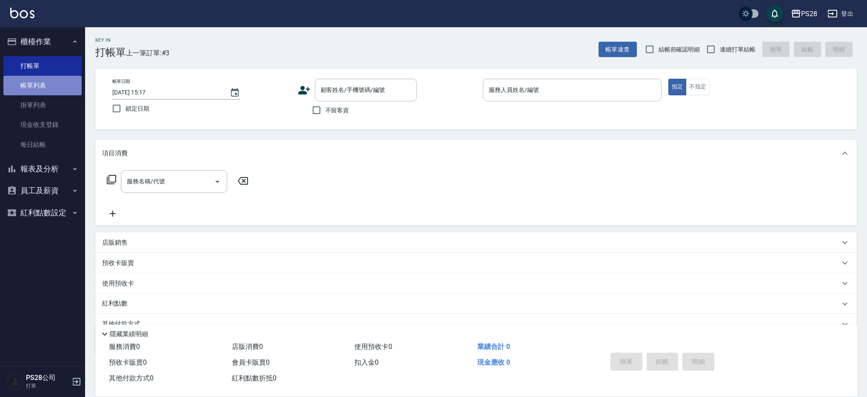
click at [52, 86] on link "帳單列表" at bounding box center [42, 86] width 78 height 20
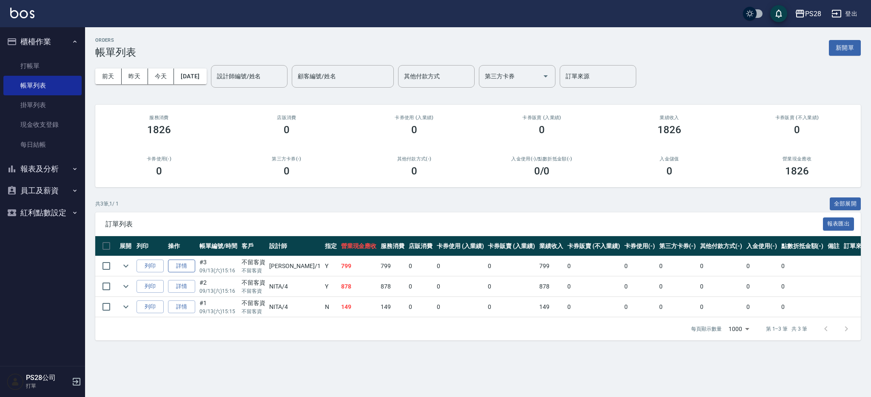
click at [181, 266] on link "詳情" at bounding box center [181, 266] width 27 height 13
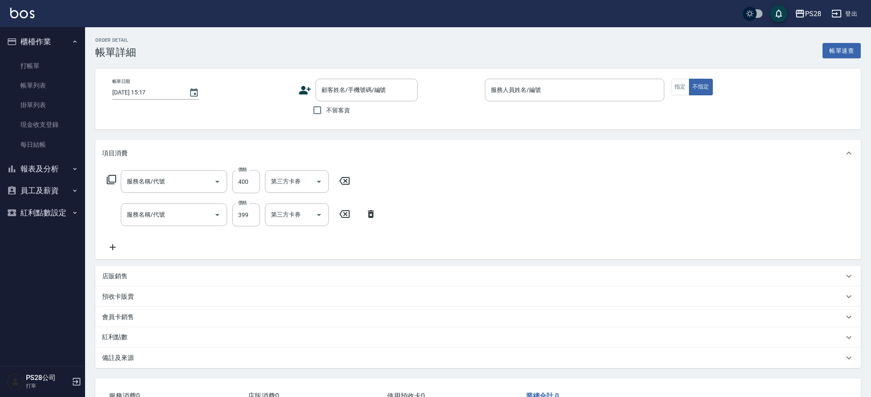
type input "[DATE] 15:16"
checkbox input "true"
type input "[PERSON_NAME]-1"
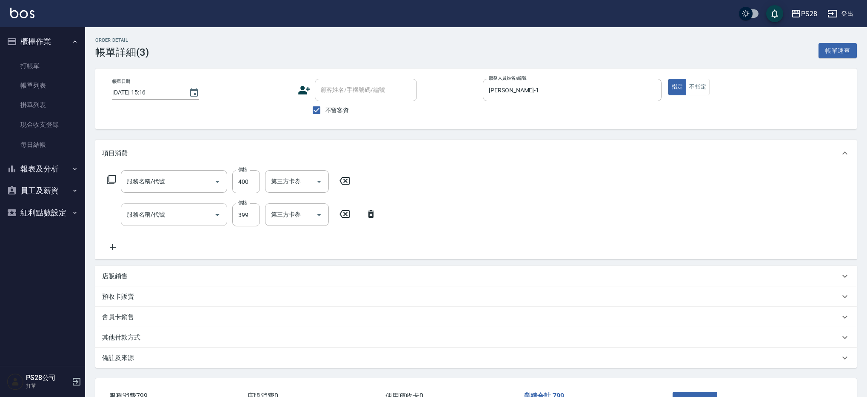
type input "單剪(250)"
type input "洗髮399(0399)"
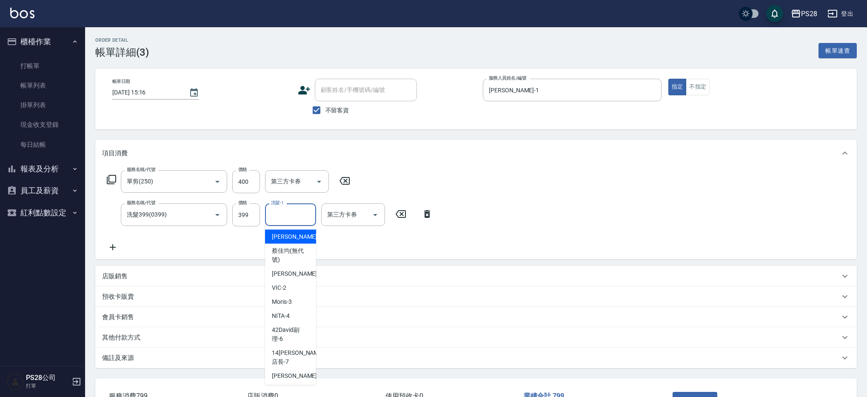
click at [284, 219] on input "洗髮-1" at bounding box center [290, 214] width 43 height 15
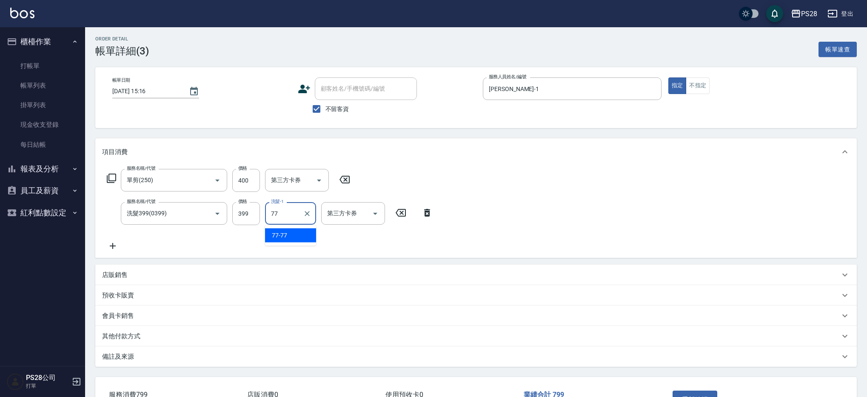
type input "77-77"
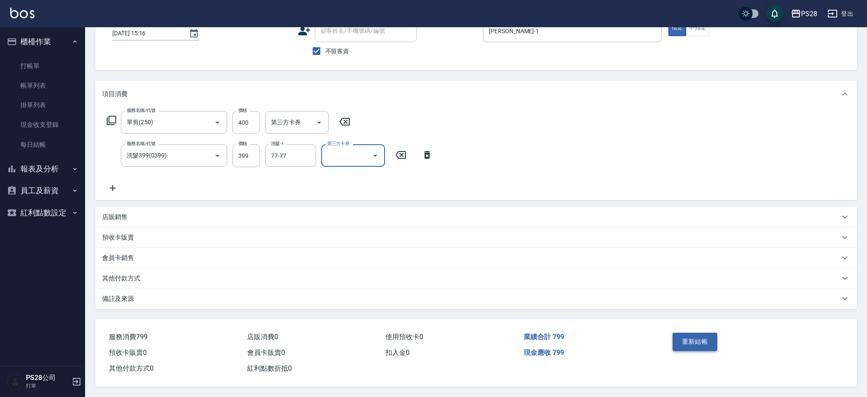
scroll to position [62, 0]
click at [702, 338] on button "重新結帳" at bounding box center [695, 342] width 45 height 18
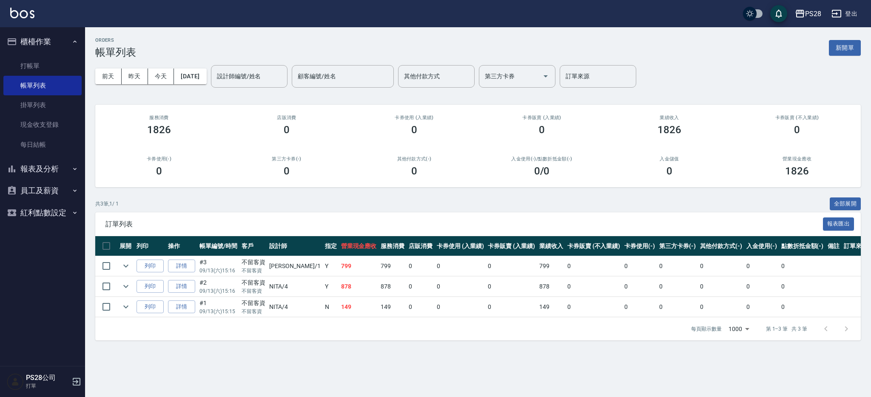
drag, startPoint x: 50, startPoint y: 64, endPoint x: 131, endPoint y: 60, distance: 80.9
click at [50, 64] on link "打帳單" at bounding box center [42, 66] width 78 height 20
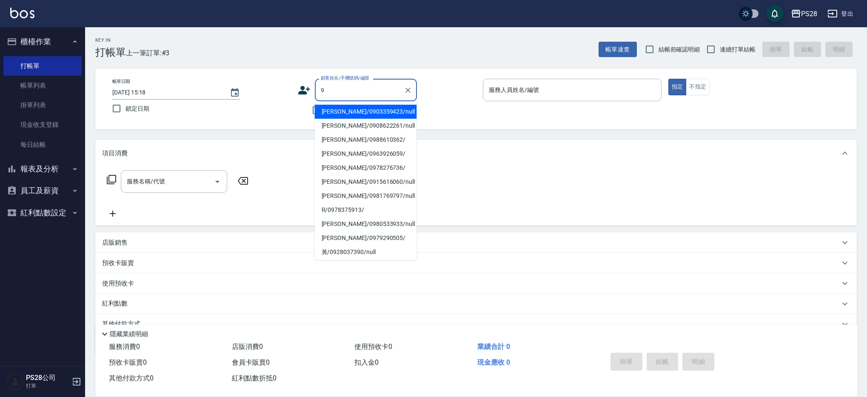
type input "[PERSON_NAME]/0903359423/null"
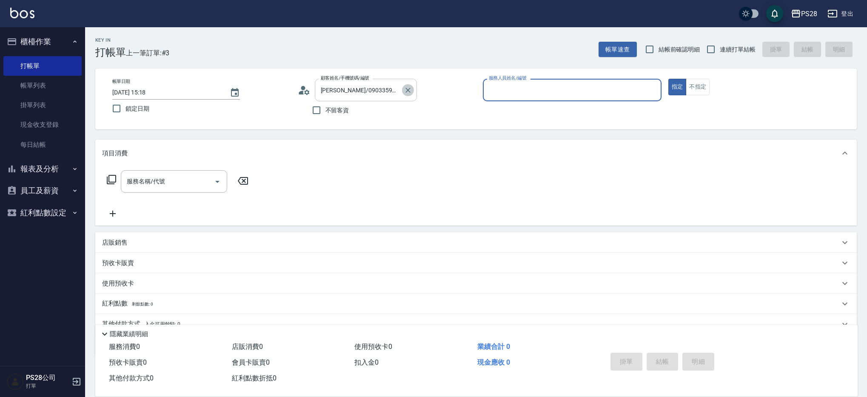
click at [406, 91] on icon "Clear" at bounding box center [407, 90] width 5 height 5
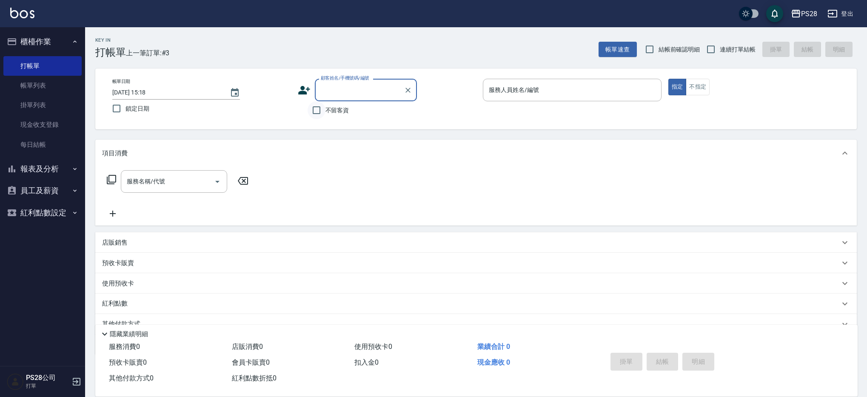
click at [321, 107] on input "不留客資" at bounding box center [317, 110] width 18 height 18
checkbox input "true"
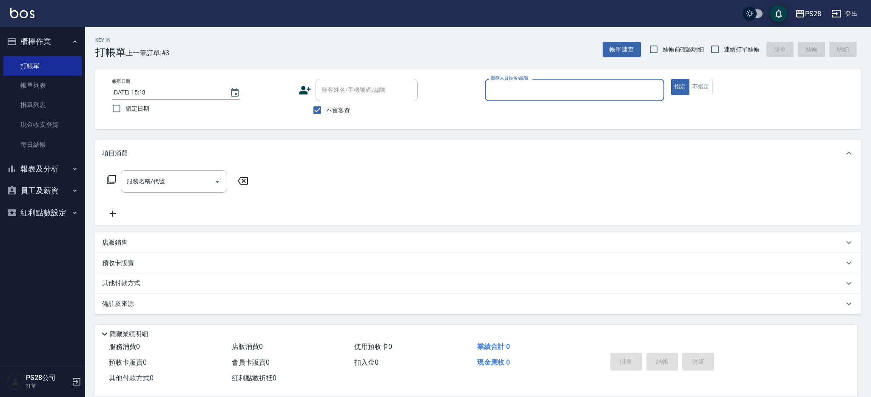
click at [738, 48] on span "連續打單結帳" at bounding box center [742, 49] width 36 height 9
click at [724, 48] on input "連續打單結帳" at bounding box center [715, 49] width 18 height 18
checkbox input "true"
click at [547, 91] on input "服務人員姓名/編號" at bounding box center [575, 90] width 172 height 15
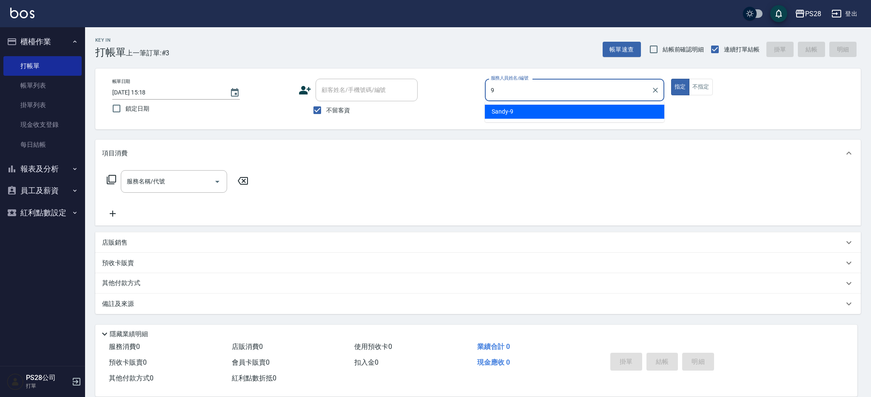
type input "Sandy-9"
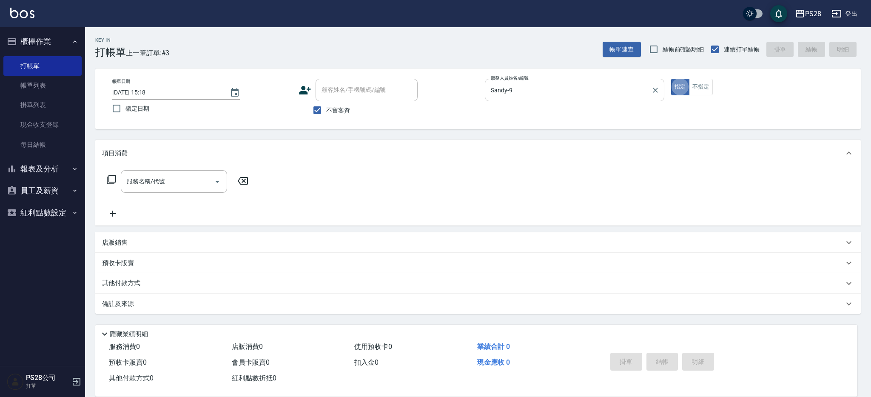
type button "true"
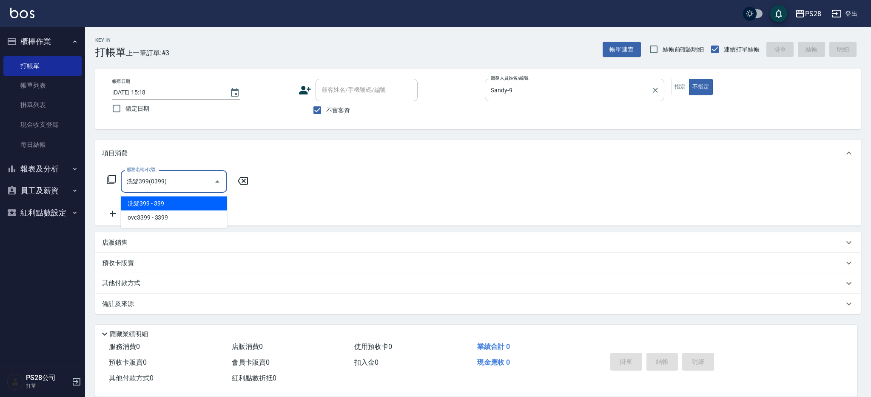
type input "洗髮399(0399)"
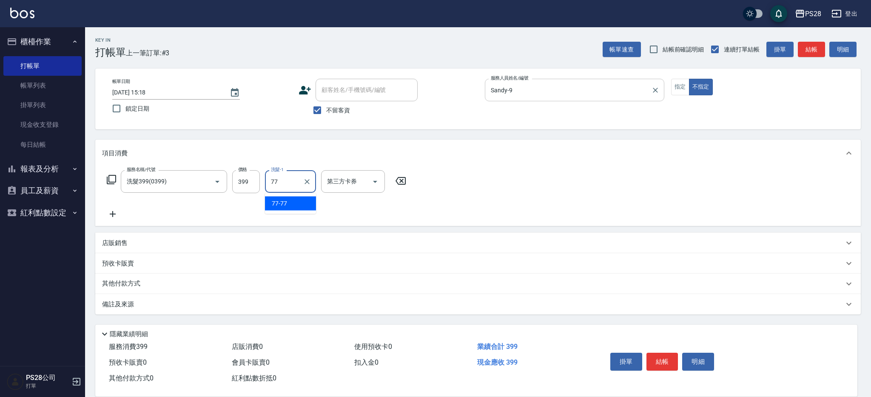
type input "77-77"
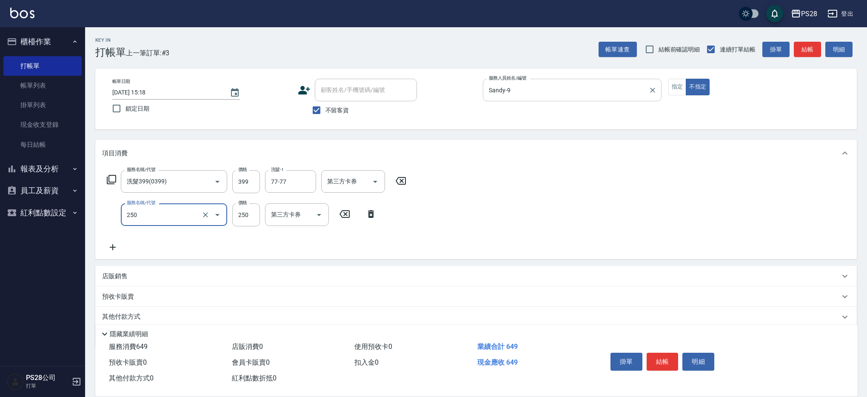
type input "單剪(250)"
type input "149"
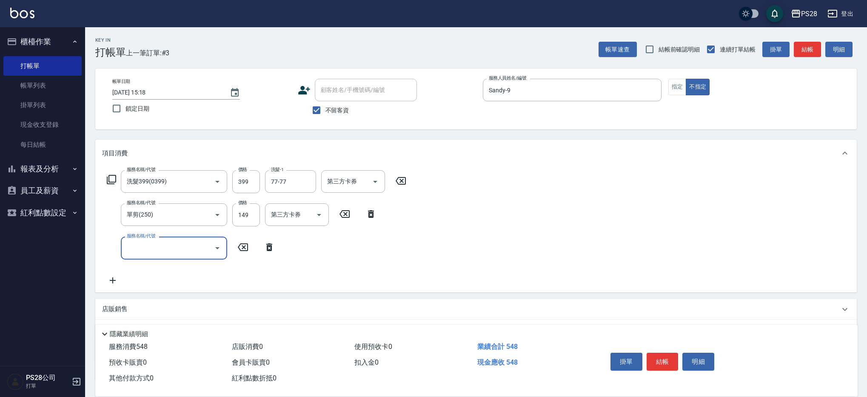
click at [659, 358] on button "結帳" at bounding box center [663, 362] width 32 height 18
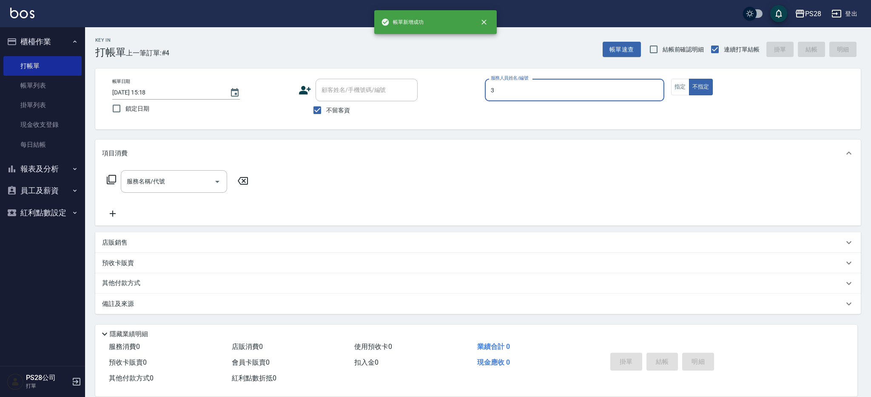
type input "3"
type button "false"
type input "Moris-3"
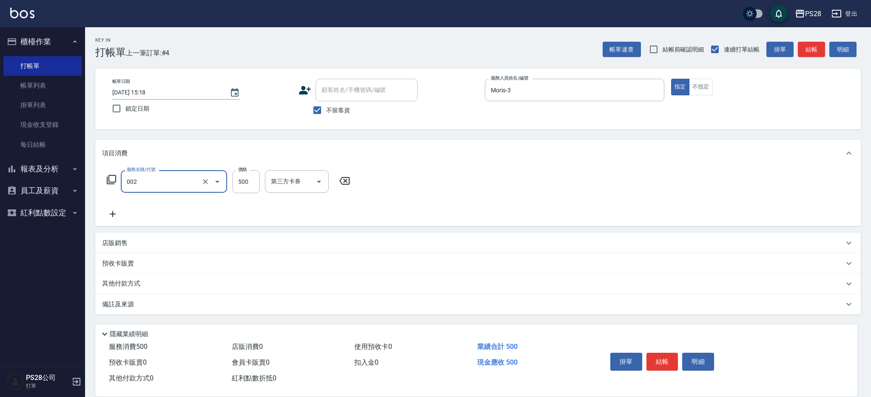
type input "洗剪D(002)"
type input "550"
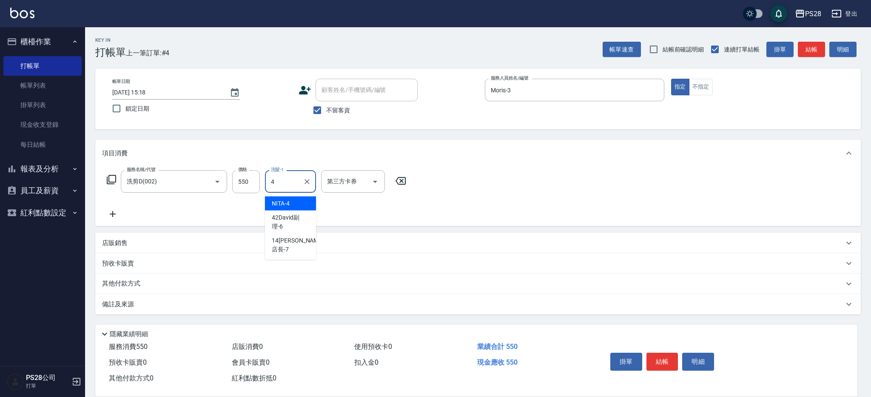
type input "NITA-4"
click at [308, 179] on icon "Clear" at bounding box center [307, 181] width 9 height 9
type input "Moris-3"
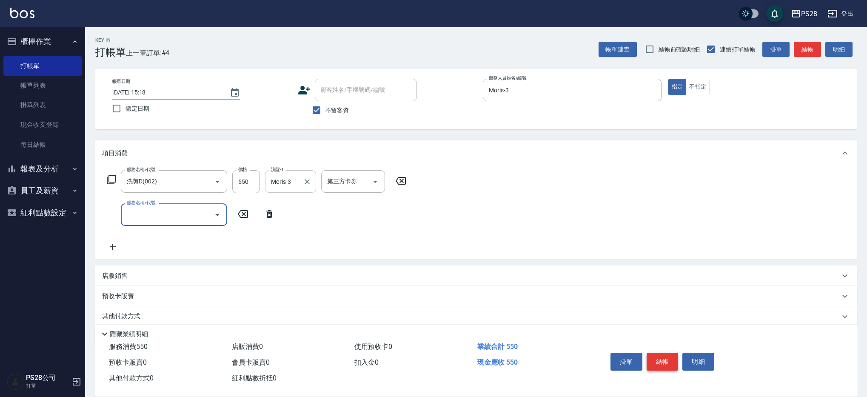
click at [660, 355] on button "結帳" at bounding box center [663, 362] width 32 height 18
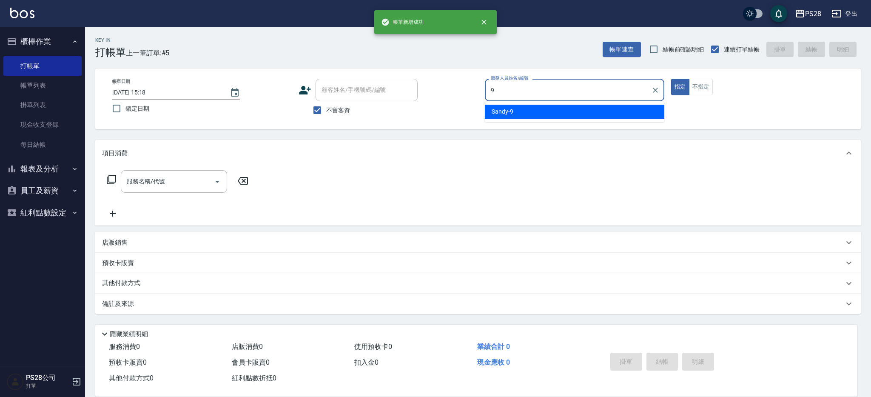
type input "Sandy-9"
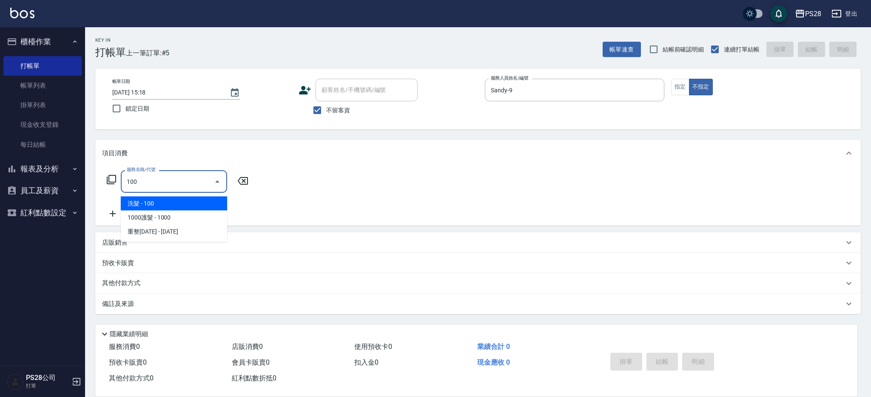
type input "洗髮(100)"
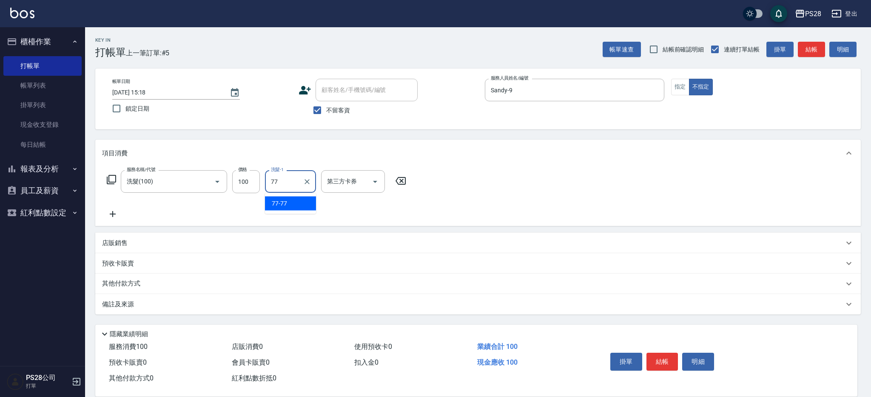
type input "77-77"
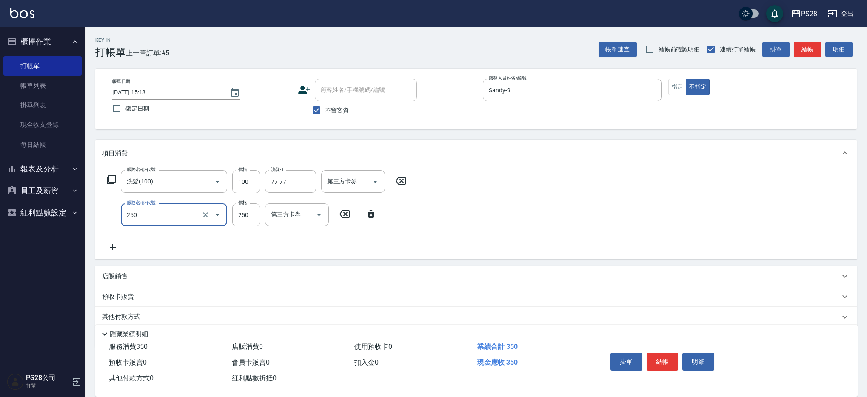
type input "單剪(250)"
type input "149"
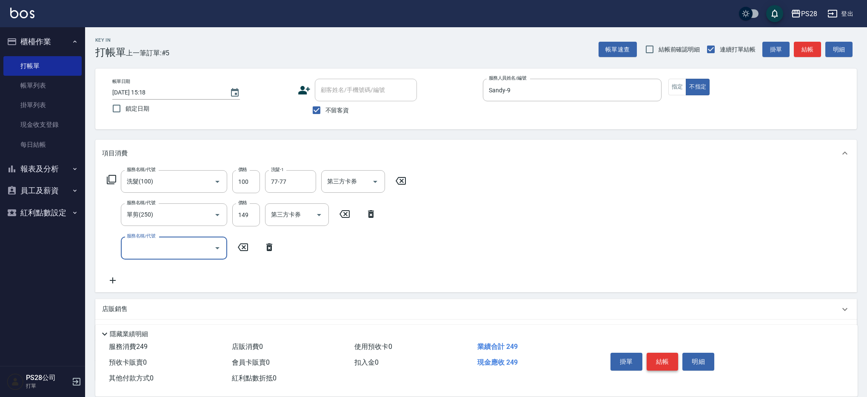
click at [660, 364] on button "結帳" at bounding box center [663, 362] width 32 height 18
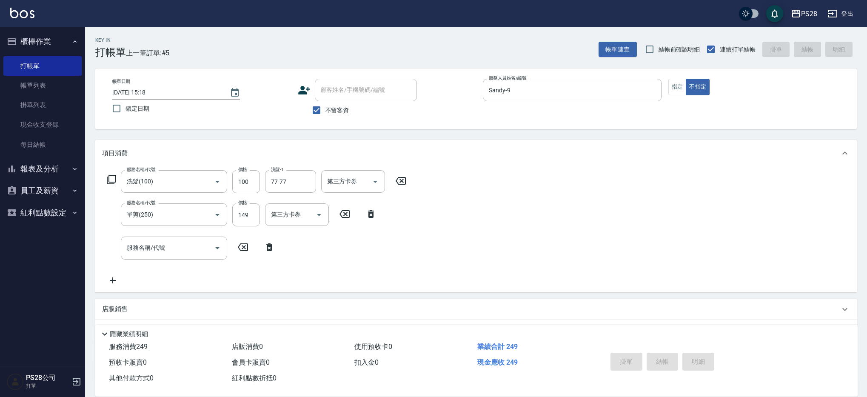
type input "[DATE] 15:19"
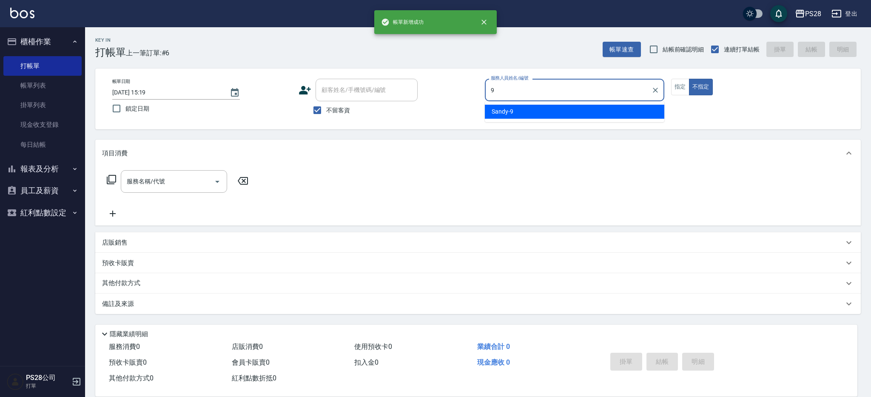
type input "Sandy-9"
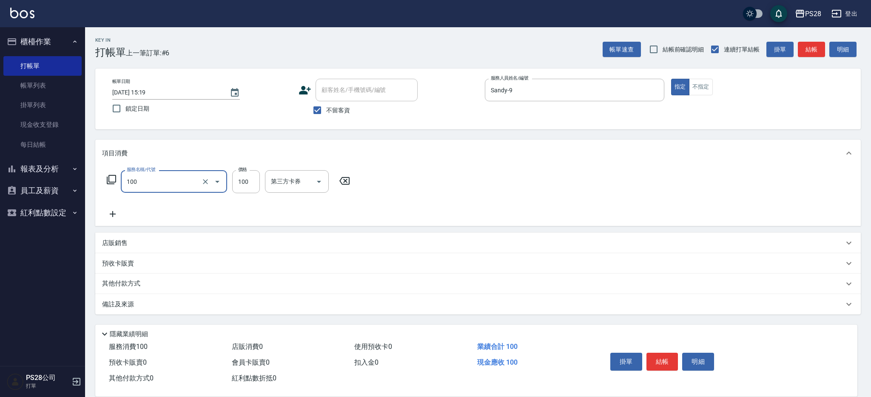
type input "洗髮(100)"
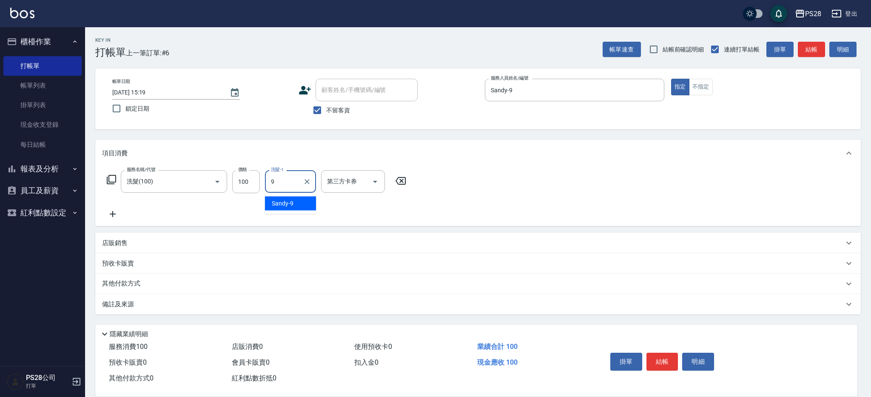
type input "Sandy-9"
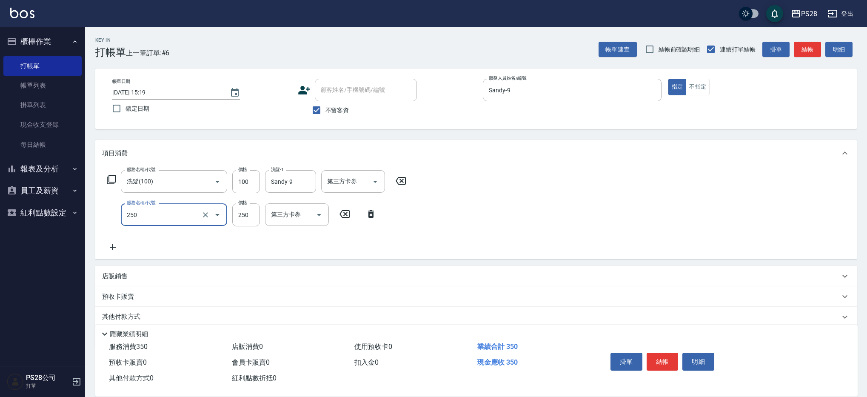
type input "單剪(250)"
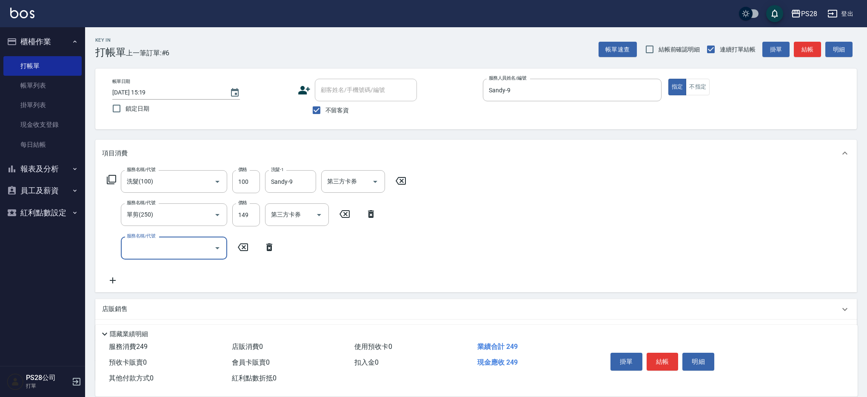
scroll to position [17, 0]
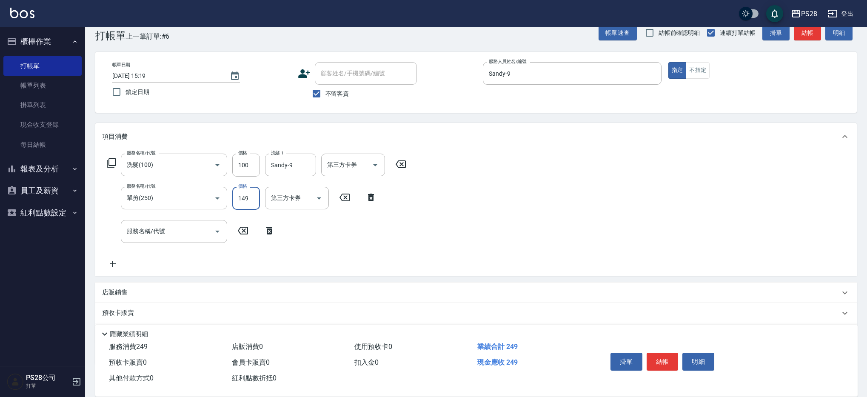
click at [259, 199] on input "149" at bounding box center [246, 198] width 28 height 23
type input "199"
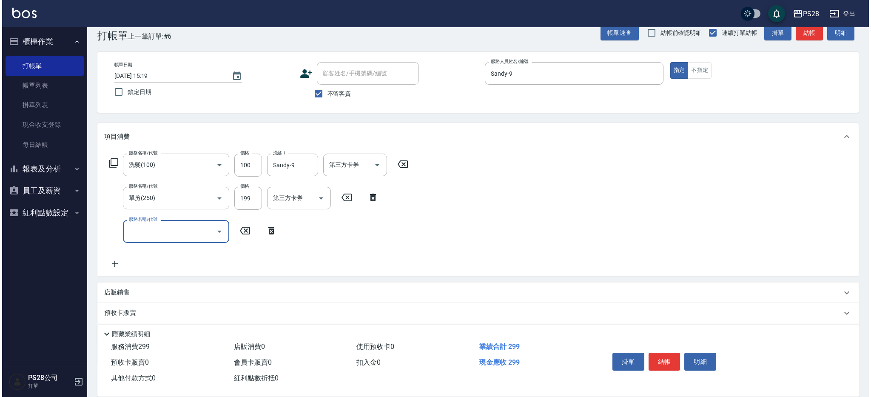
scroll to position [0, 0]
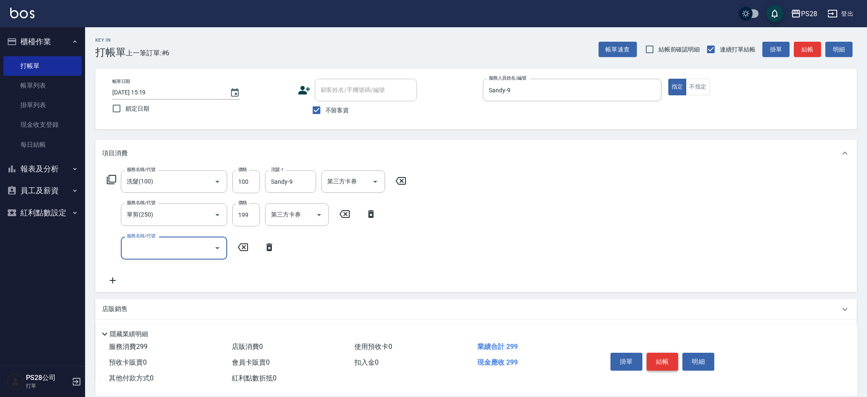
click at [663, 359] on button "結帳" at bounding box center [663, 362] width 32 height 18
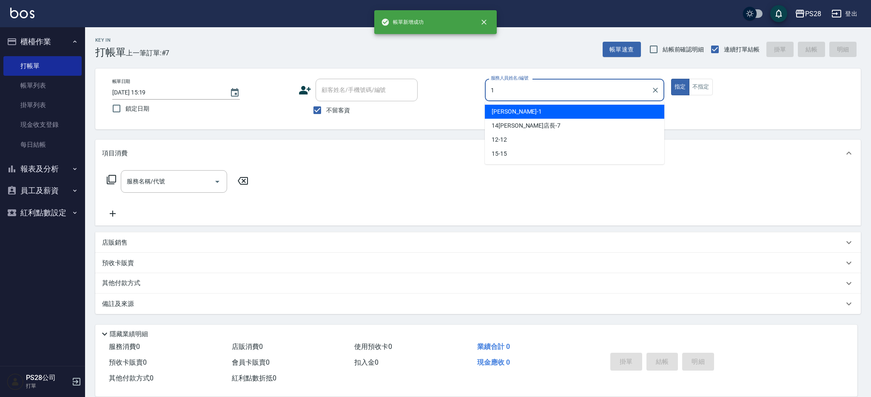
type input "[PERSON_NAME]-1"
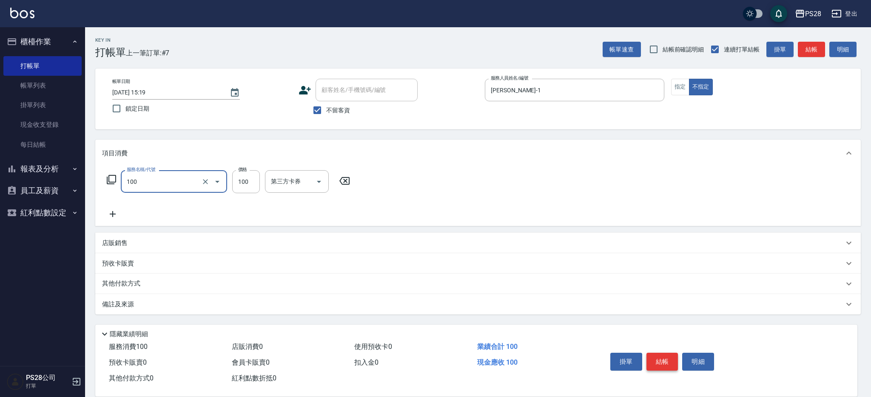
type input "洗髮(100)"
type input "[PERSON_NAME]-1"
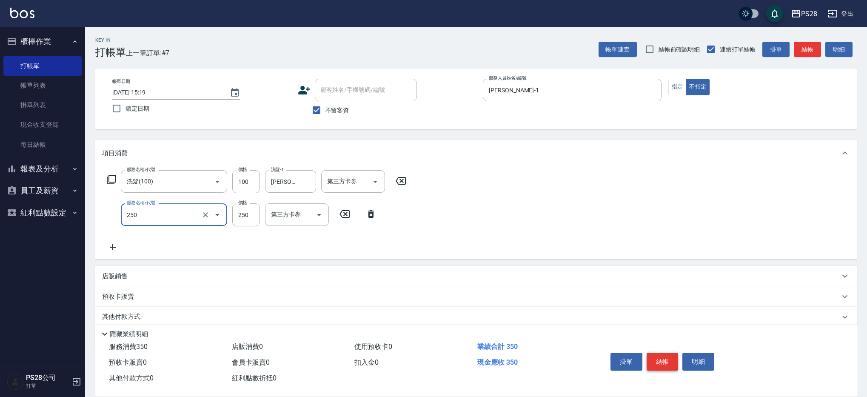
type input "單剪(250)"
type input "149"
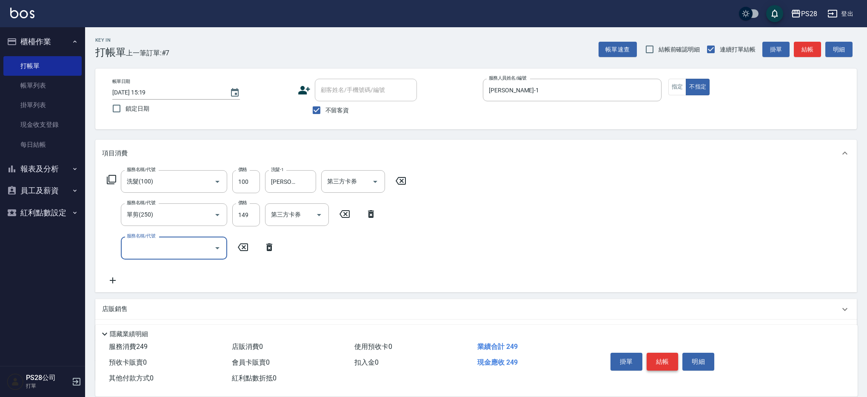
click at [664, 354] on button "結帳" at bounding box center [663, 362] width 32 height 18
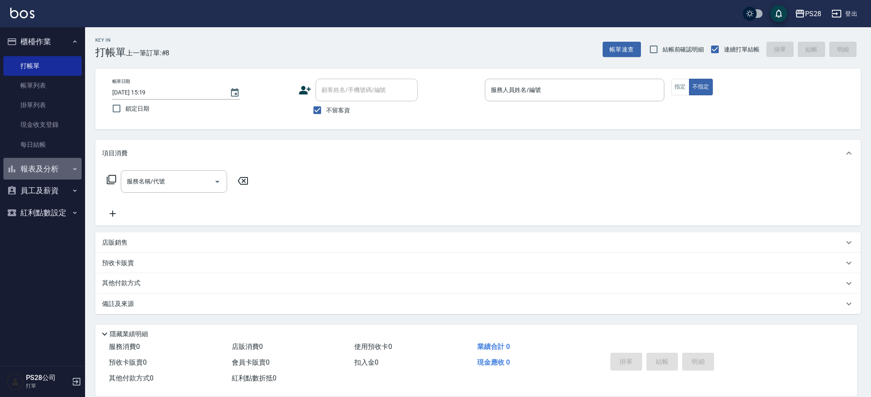
click at [71, 171] on button "報表及分析" at bounding box center [42, 169] width 78 height 22
